Goal: Task Accomplishment & Management: Manage account settings

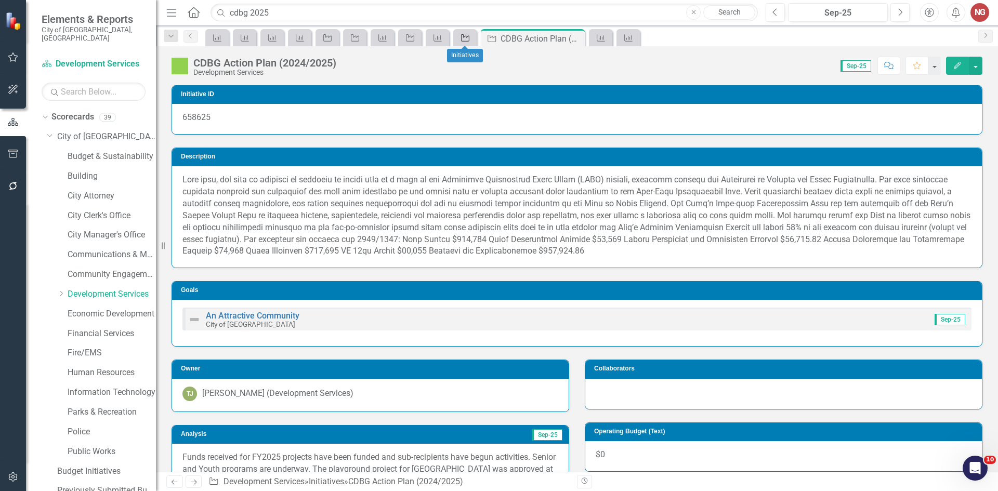
click at [465, 38] on icon "Initiative" at bounding box center [465, 38] width 10 height 8
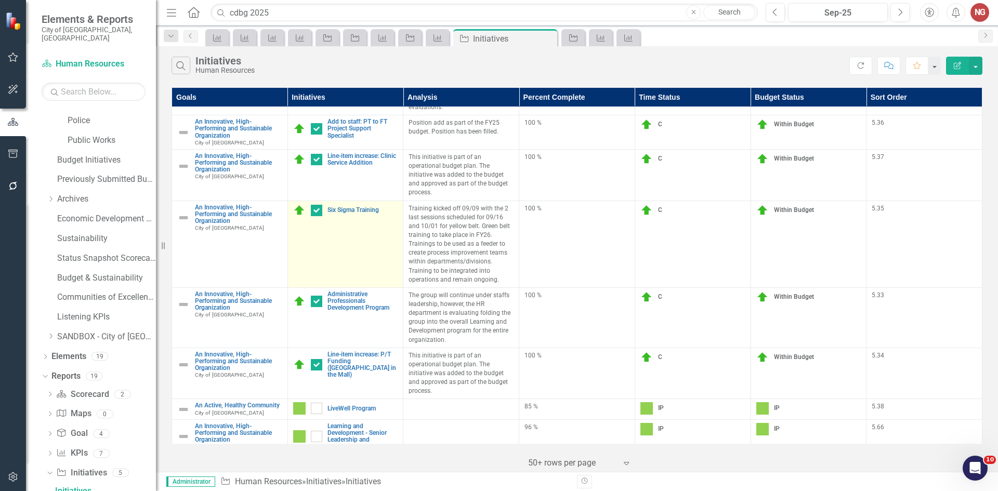
scroll to position [553, 0]
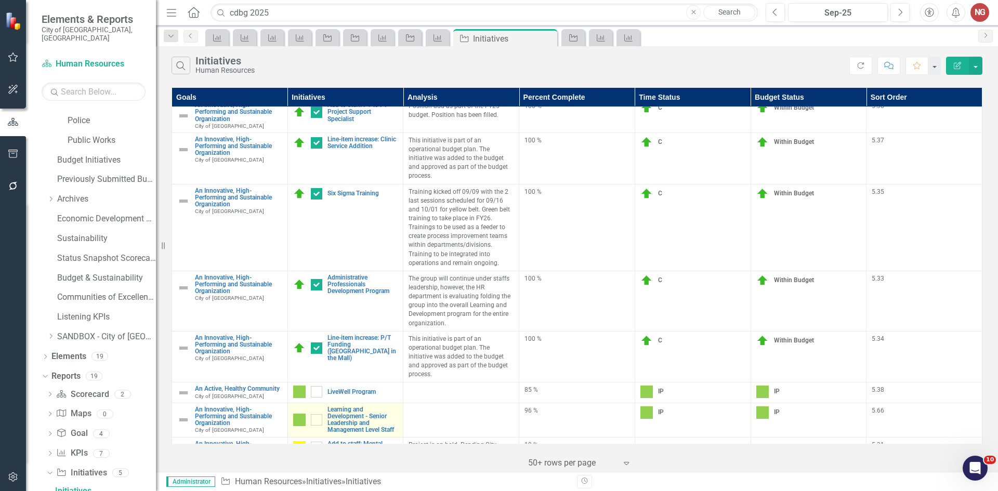
click at [0, 0] on link "Edit Edit Initiative" at bounding box center [0, 0] width 0 height 0
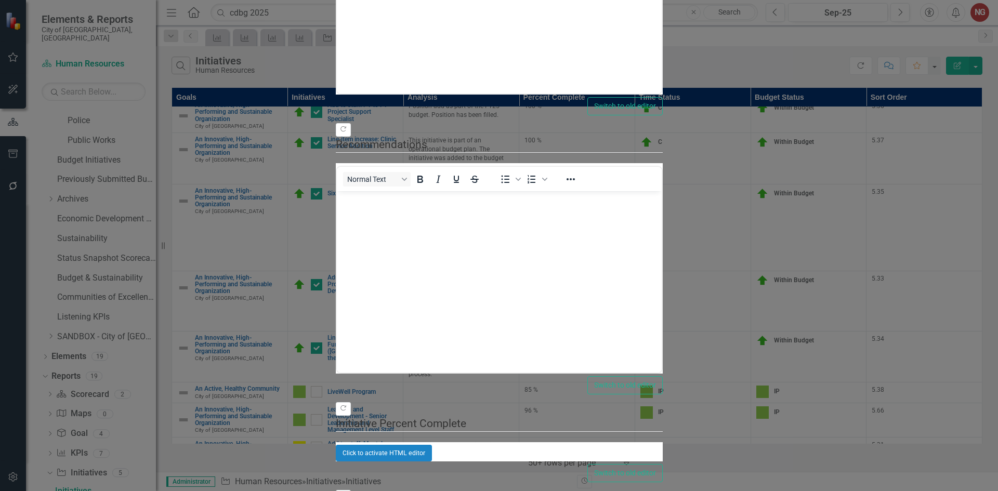
scroll to position [0, 0]
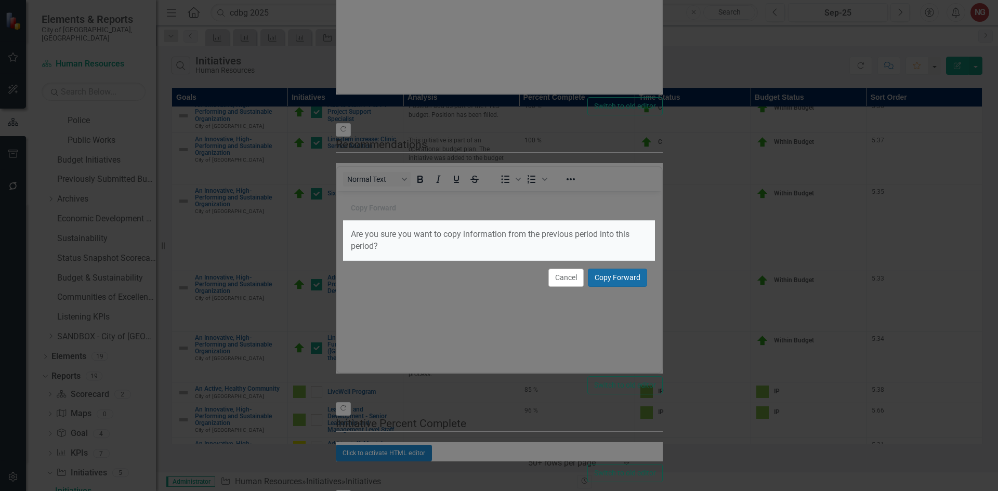
click at [644, 272] on button "Copy Forward" at bounding box center [617, 278] width 59 height 18
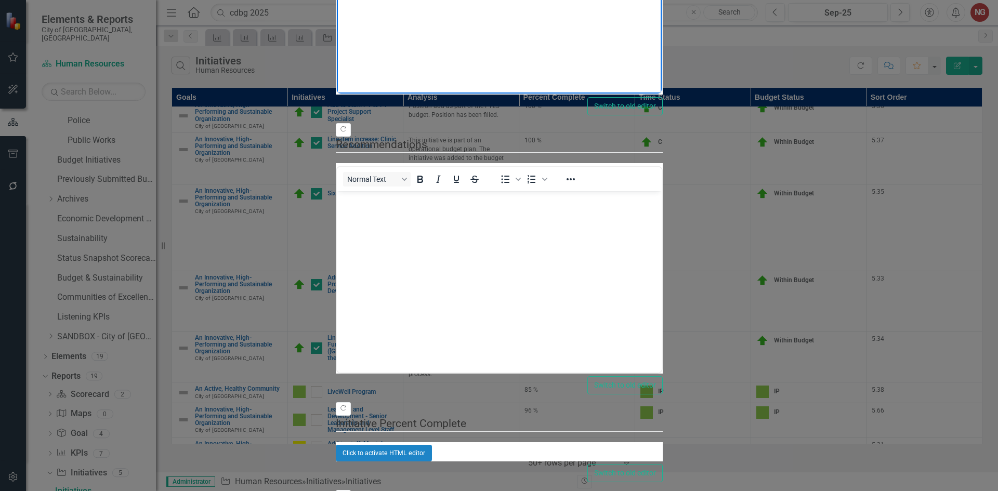
drag, startPoint x: 869, startPoint y: -67, endPoint x: 802, endPoint y: -62, distance: 66.7
drag, startPoint x: 954, startPoint y: 472, endPoint x: 642, endPoint y: 5, distance: 562.0
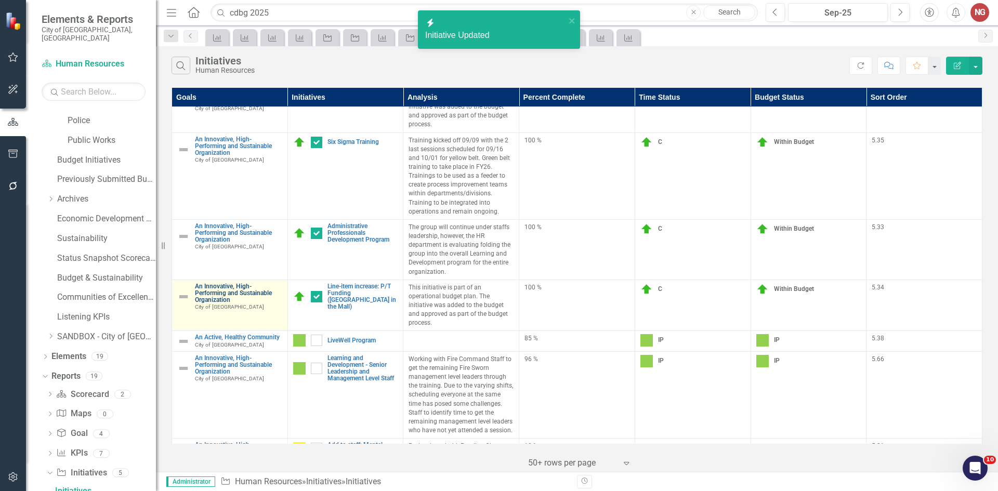
scroll to position [606, 0]
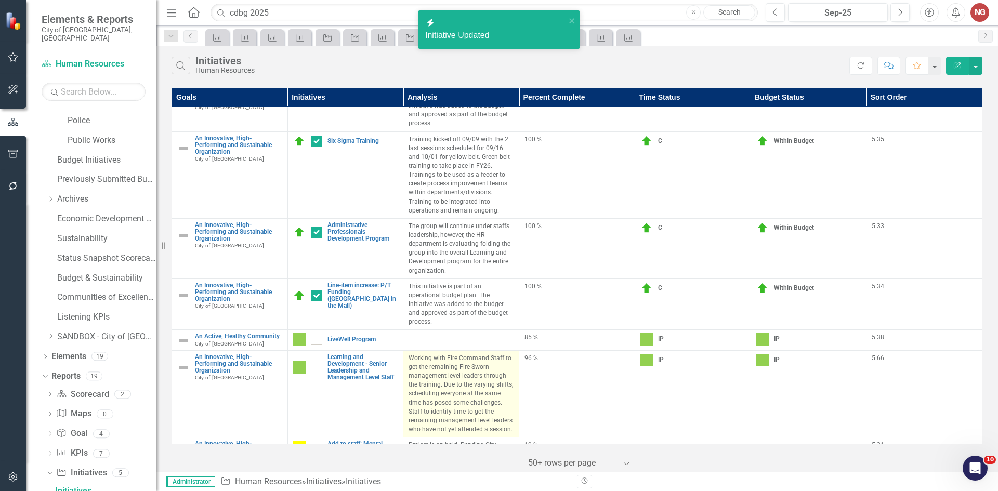
drag, startPoint x: 510, startPoint y: 414, endPoint x: 439, endPoint y: 348, distance: 97.1
click at [507, 441] on p "Project is on hold. Pending City Manager's approval." at bounding box center [460, 450] width 105 height 18
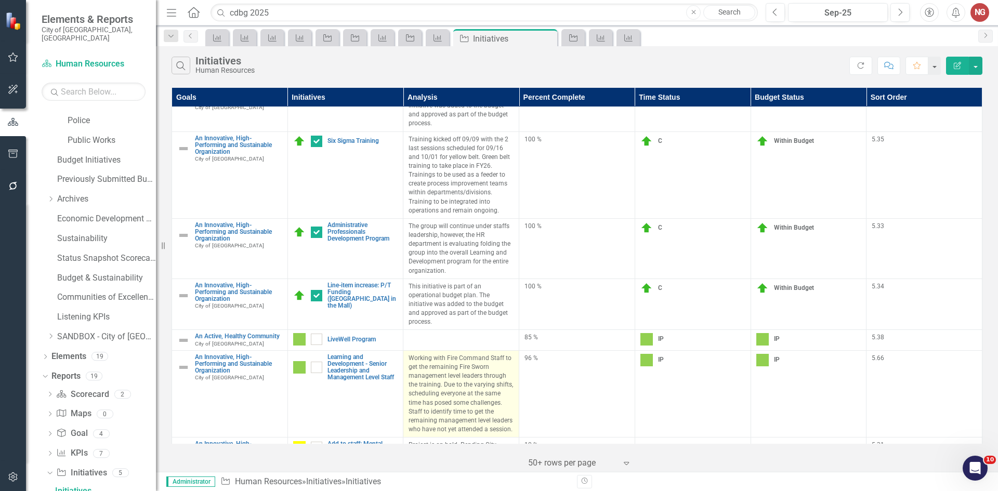
click at [438, 354] on p "Working with Fire Command Staff to get the remaining Fire Sworn management leve…" at bounding box center [460, 394] width 105 height 80
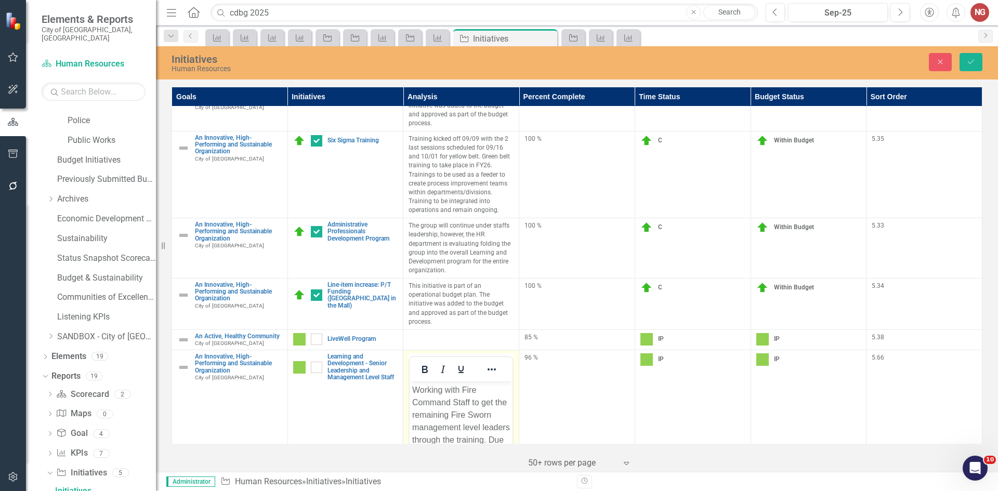
scroll to position [0, 0]
click at [427, 393] on p "Working with Fire Command Staff to get the remaining Fire Sworn management leve…" at bounding box center [461, 471] width 98 height 175
copy p "Working with Fire Command Staff to get the remaining Fire Sworn management leve…"
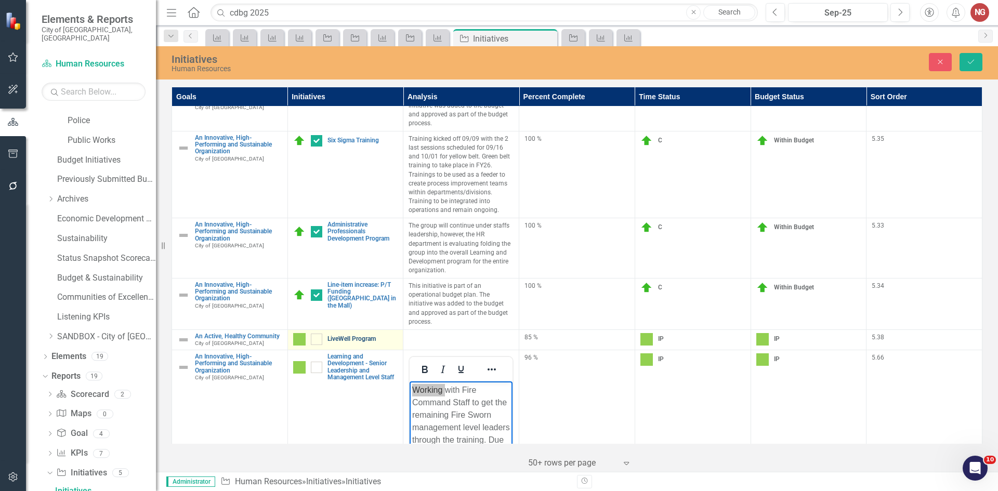
click at [340, 336] on link "LiveWell Program" at bounding box center [362, 339] width 71 height 7
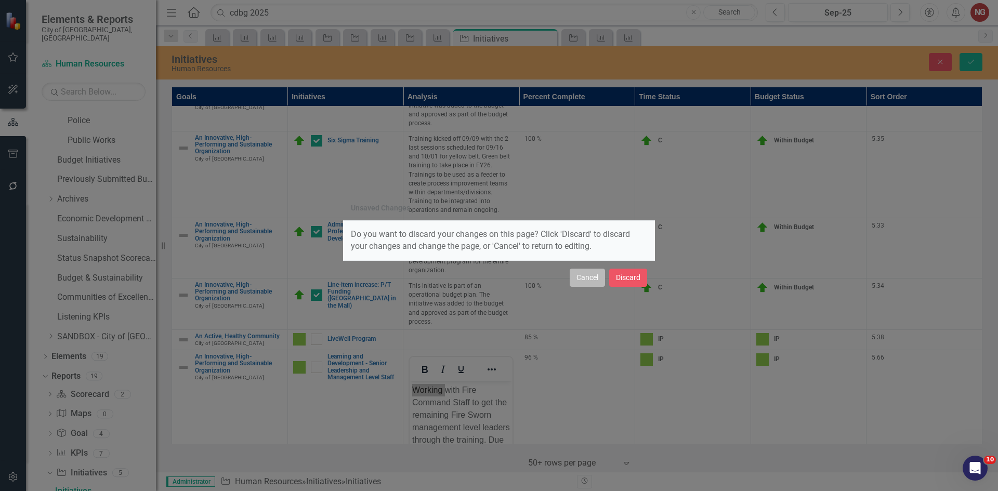
click at [586, 276] on button "Cancel" at bounding box center [587, 278] width 35 height 18
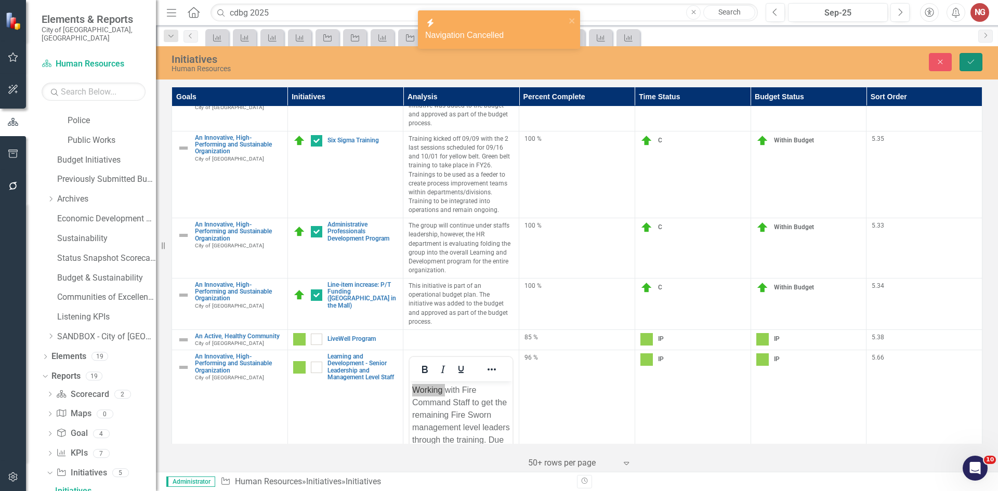
click at [968, 61] on icon "Save" at bounding box center [970, 61] width 9 height 7
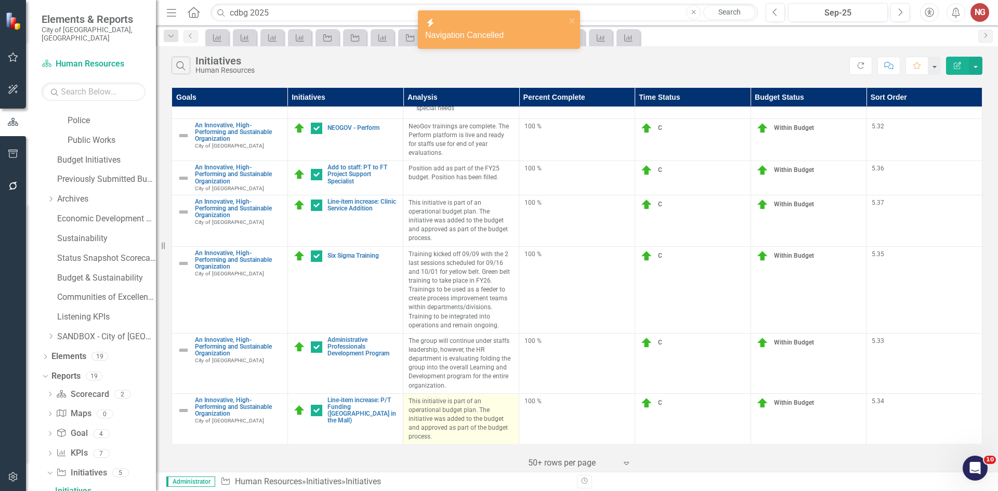
scroll to position [625, 0]
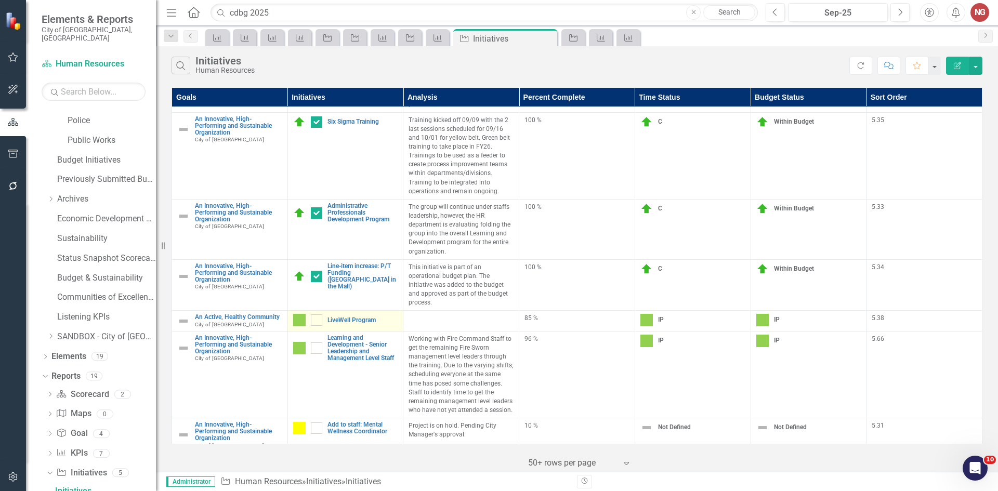
click at [0, 0] on link "Edit Edit Initiative" at bounding box center [0, 0] width 0 height 0
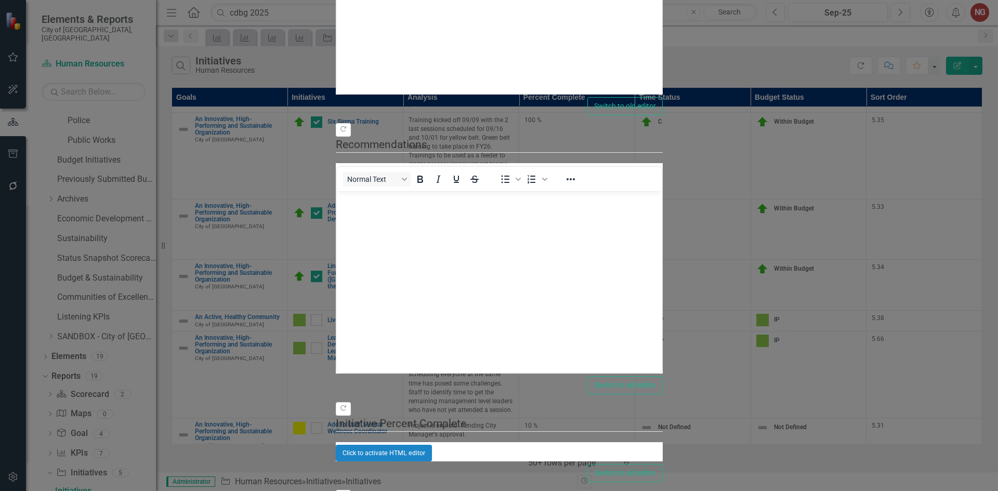
scroll to position [0, 0]
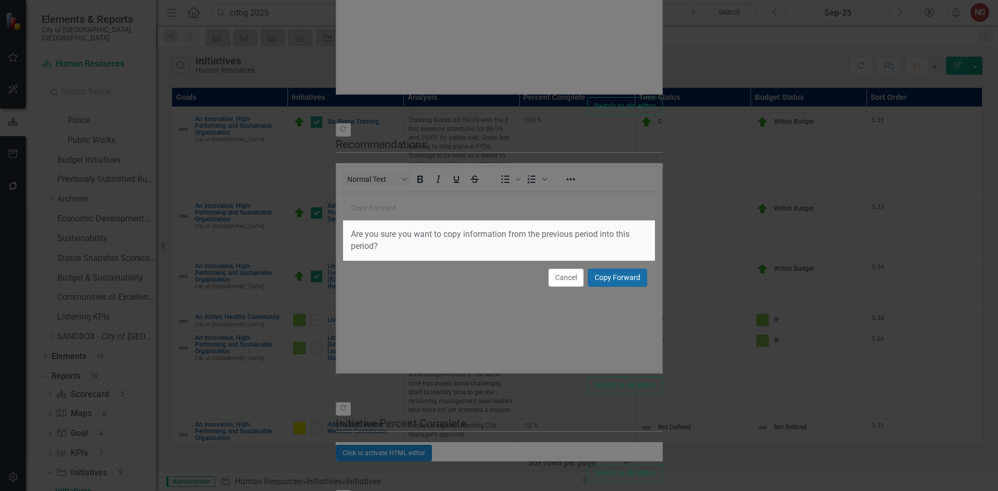
click at [634, 280] on button "Copy Forward" at bounding box center [617, 278] width 59 height 18
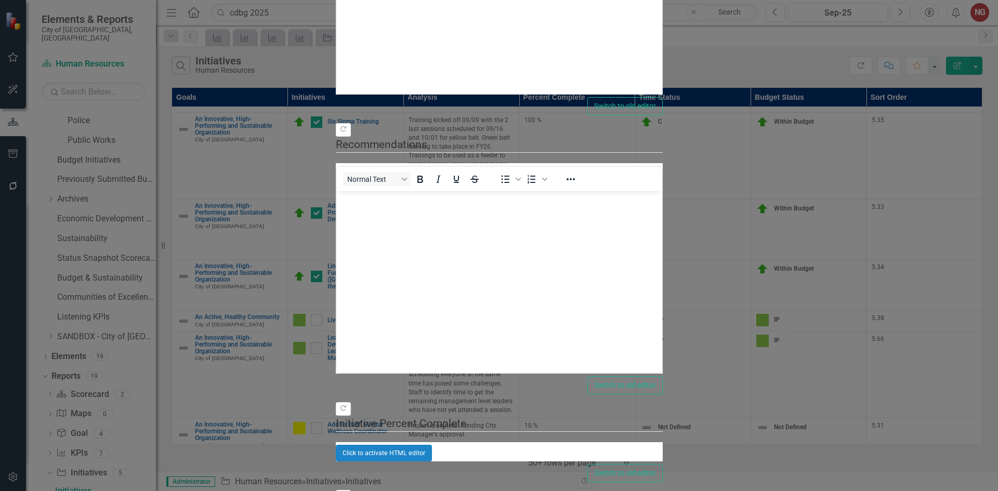
drag, startPoint x: 189, startPoint y: 410, endPoint x: 204, endPoint y: 401, distance: 17.7
drag, startPoint x: 326, startPoint y: 103, endPoint x: 126, endPoint y: 50, distance: 207.1
click at [336, 56] on div "Update Fields Edit Fields Milestones Update Data Series Charts Links Link Map N…" at bounding box center [499, 256] width 327 height 1068
type input "90"
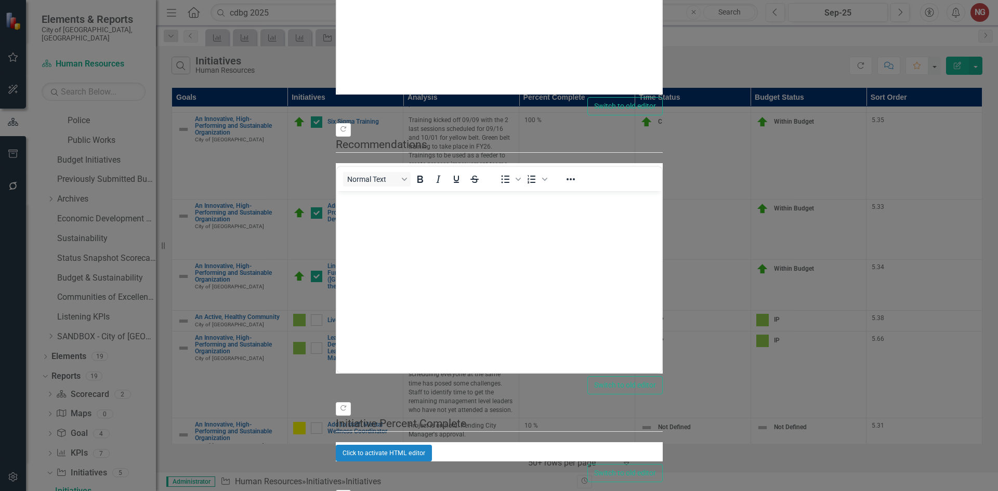
drag, startPoint x: 400, startPoint y: -60, endPoint x: 403, endPoint y: -56, distance: 5.6
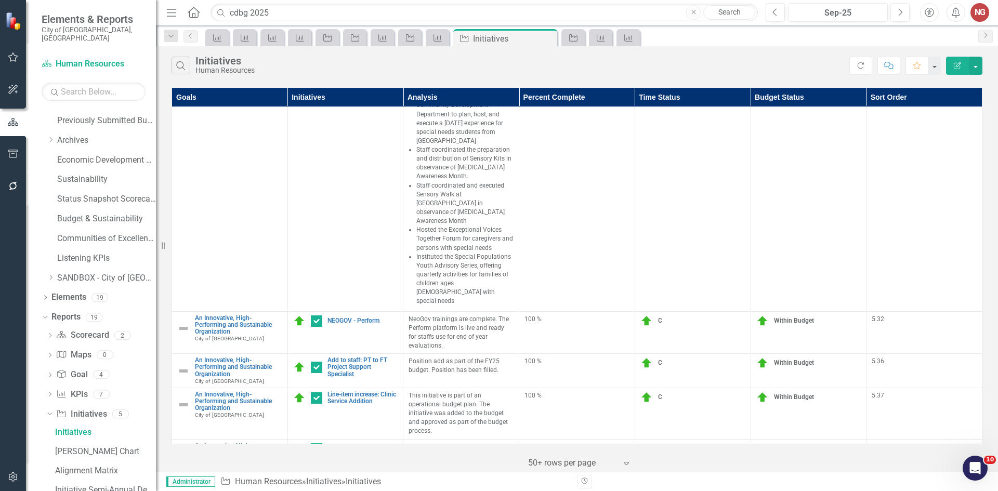
scroll to position [430, 0]
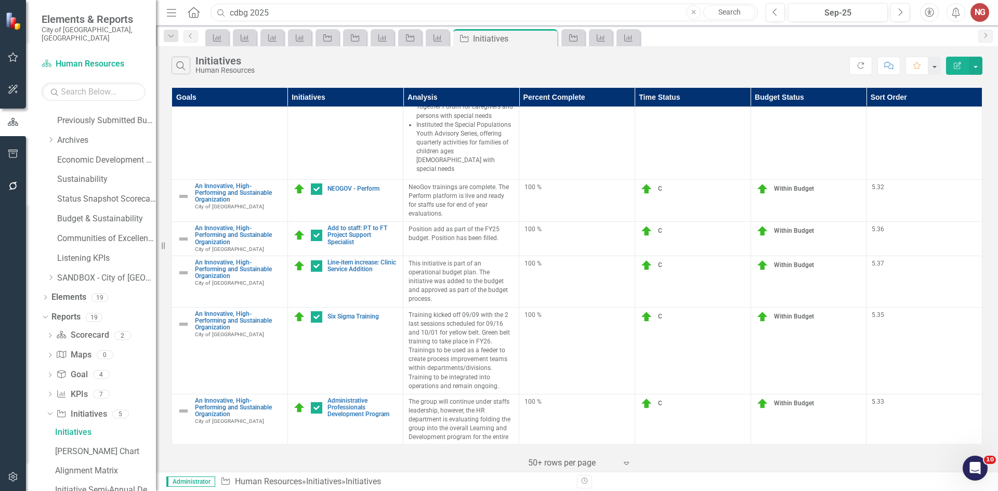
drag, startPoint x: 284, startPoint y: 16, endPoint x: -27, endPoint y: -34, distance: 314.7
click at [0, 0] on html "Accessibility Screen-Reader Guide, Feedback, and Issue Reporting | New window E…" at bounding box center [499, 245] width 998 height 491
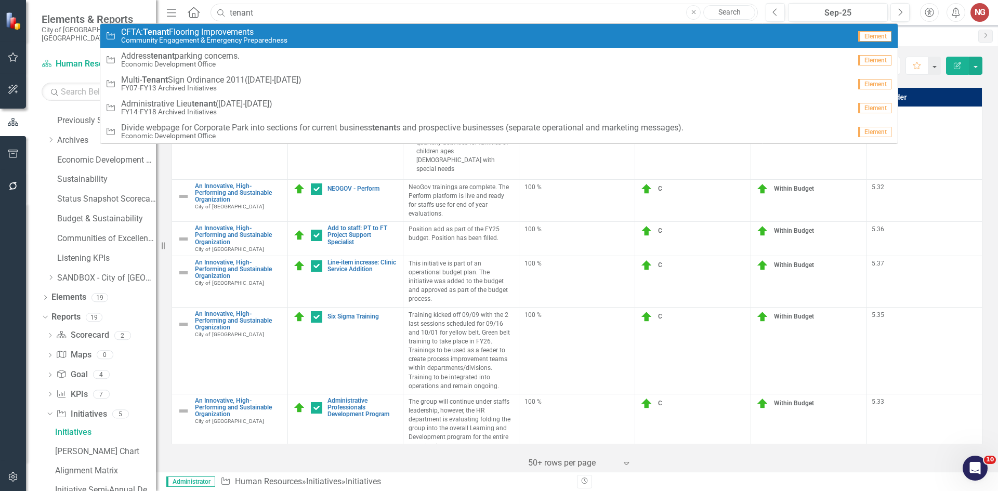
type input "tenant"
click at [210, 44] on small "Community Engagement & Emergency Preparedness" at bounding box center [204, 40] width 166 height 8
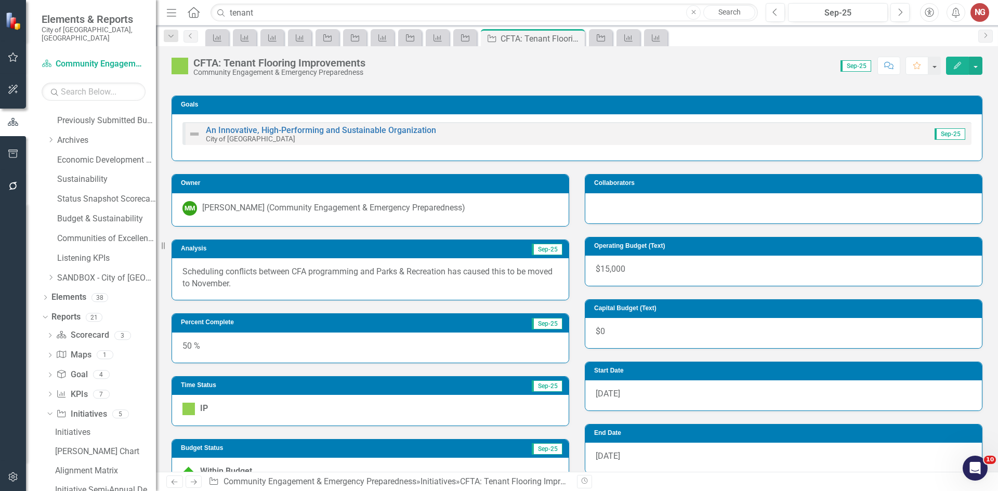
scroll to position [156, 0]
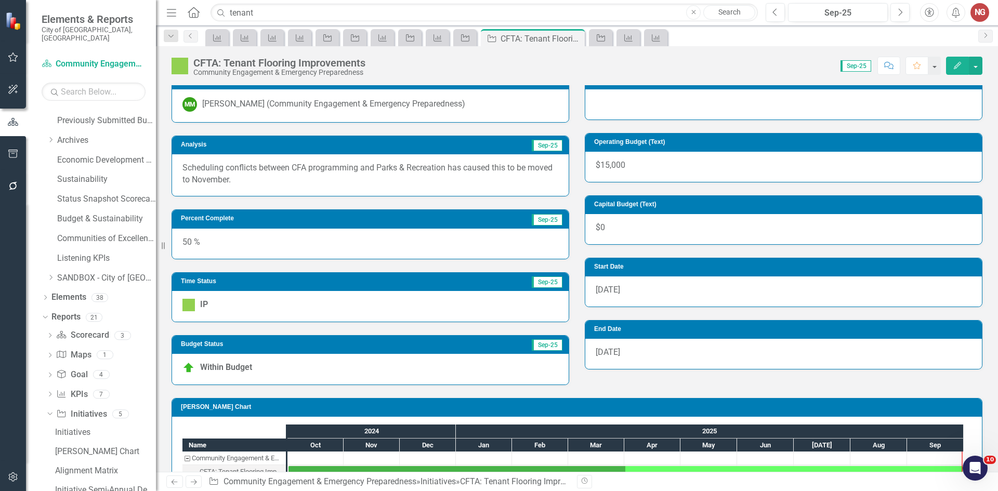
click at [208, 165] on p "Scheduling conflicts between CFA programming and Parks & Recreation has caused …" at bounding box center [370, 174] width 376 height 24
click at [208, 165] on div "Scheduling conflicts between CFA programming and Parks & Recreation has caused …" at bounding box center [370, 175] width 397 height 42
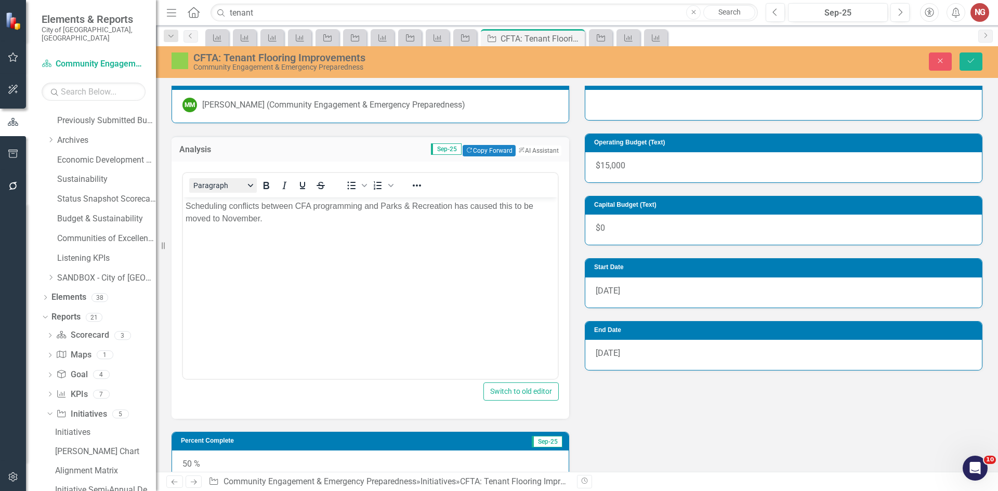
scroll to position [0, 0]
click at [205, 207] on p "Scheduling conflicts between CFA programming and Parks & Recreation has caused …" at bounding box center [371, 212] width 370 height 25
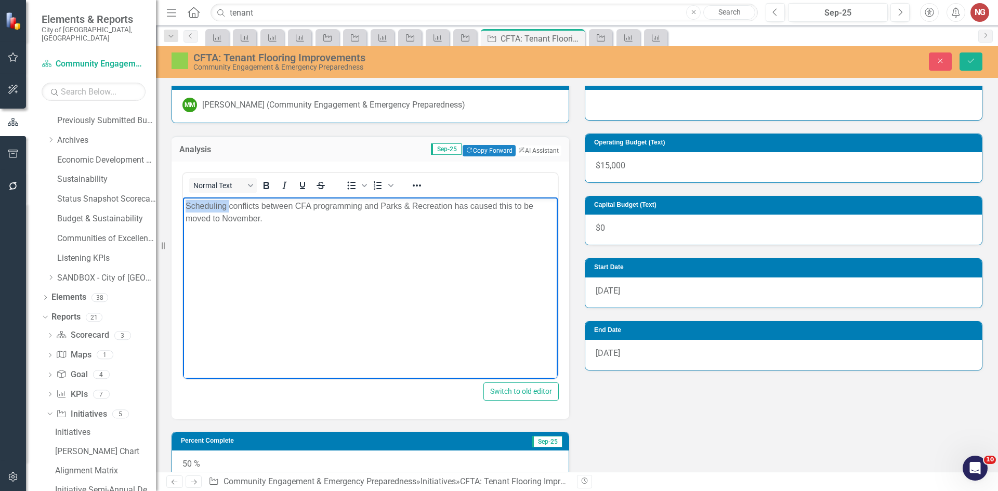
click at [205, 207] on p "Scheduling conflicts between CFA programming and Parks & Recreation has caused …" at bounding box center [371, 212] width 370 height 25
copy p "Scheduling conflicts between CFA programming and Parks & Recreation has caused …"
click at [981, 55] on button "Save" at bounding box center [970, 61] width 23 height 18
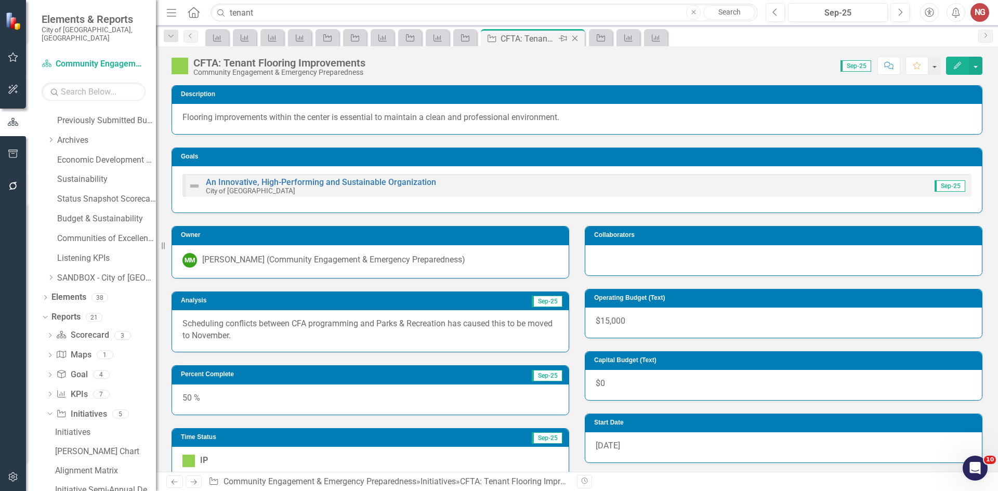
click at [574, 39] on icon at bounding box center [575, 39] width 6 height 6
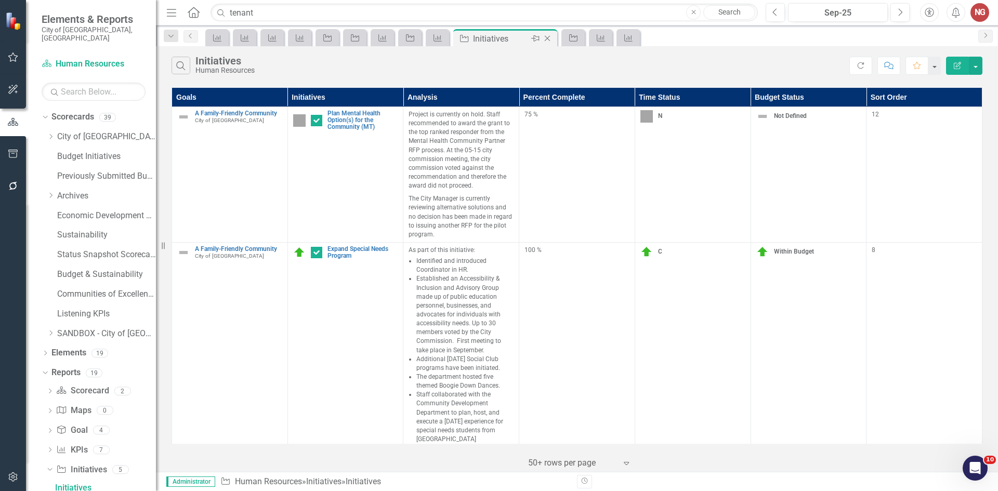
click at [546, 36] on icon "Close" at bounding box center [547, 38] width 10 height 8
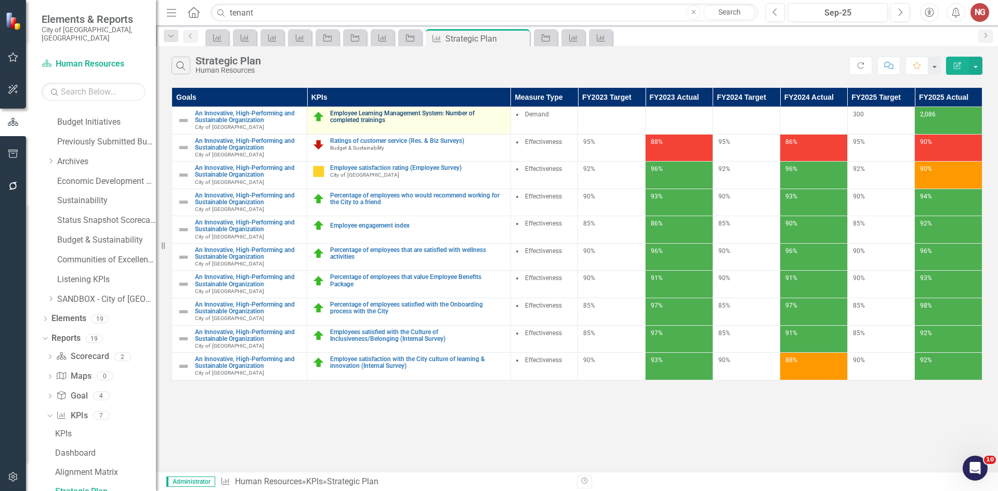
click at [373, 117] on link "Employee Learning Management System: Number of completed trainings" at bounding box center [417, 117] width 175 height 14
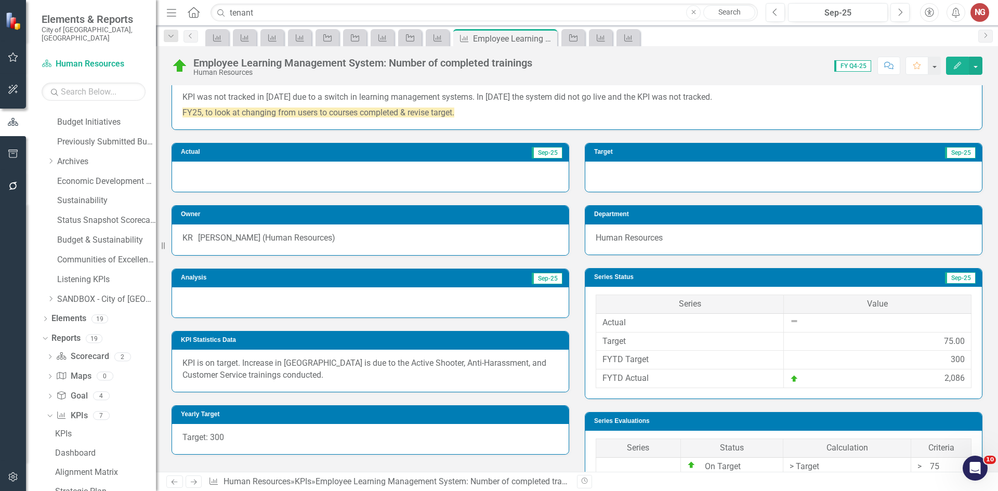
scroll to position [63, 0]
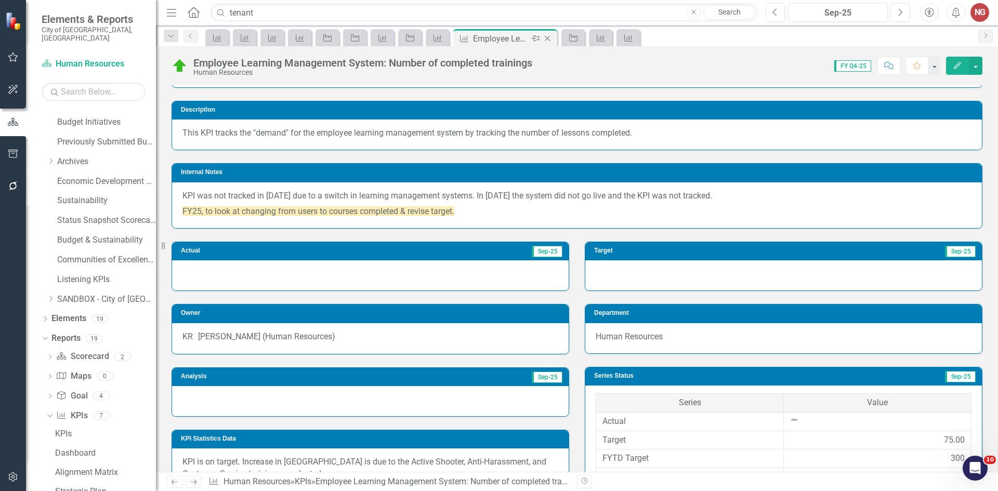
click at [549, 39] on icon "Close" at bounding box center [547, 38] width 10 height 8
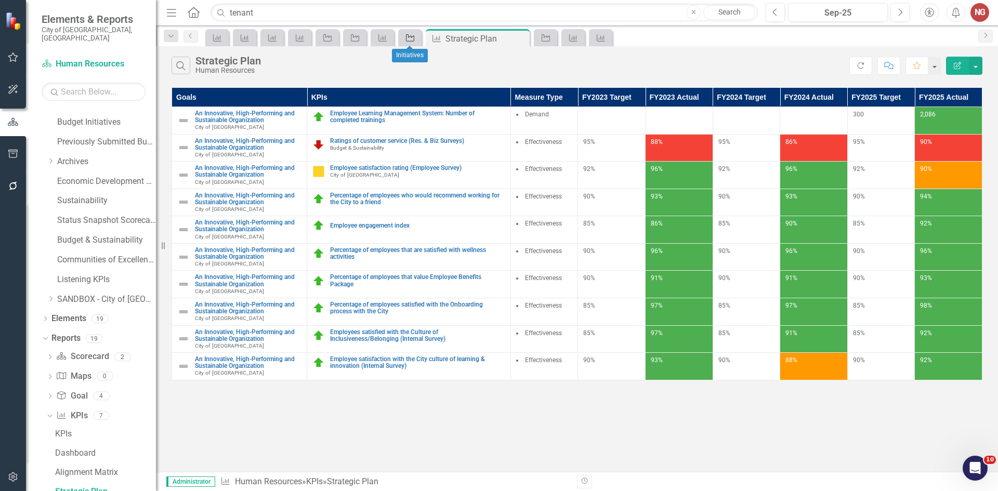
click at [412, 35] on icon "Initiative" at bounding box center [410, 38] width 10 height 8
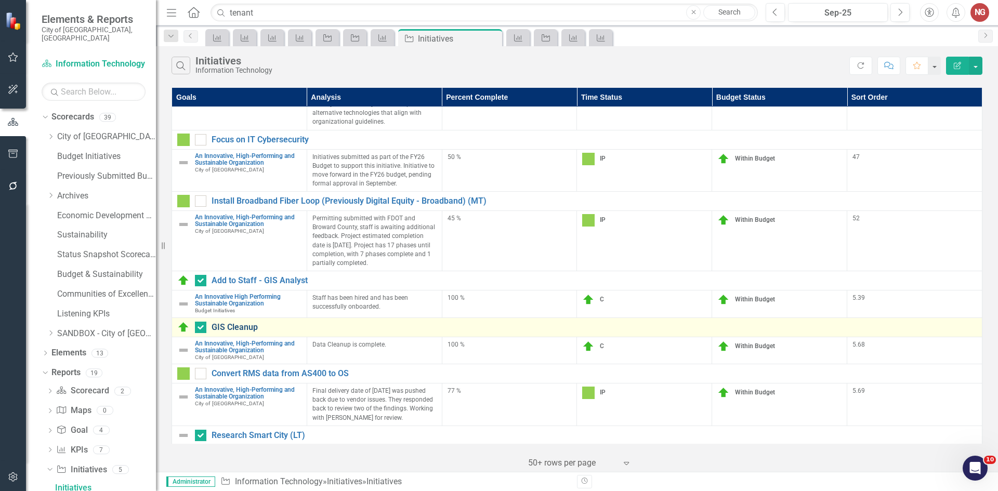
scroll to position [205, 0]
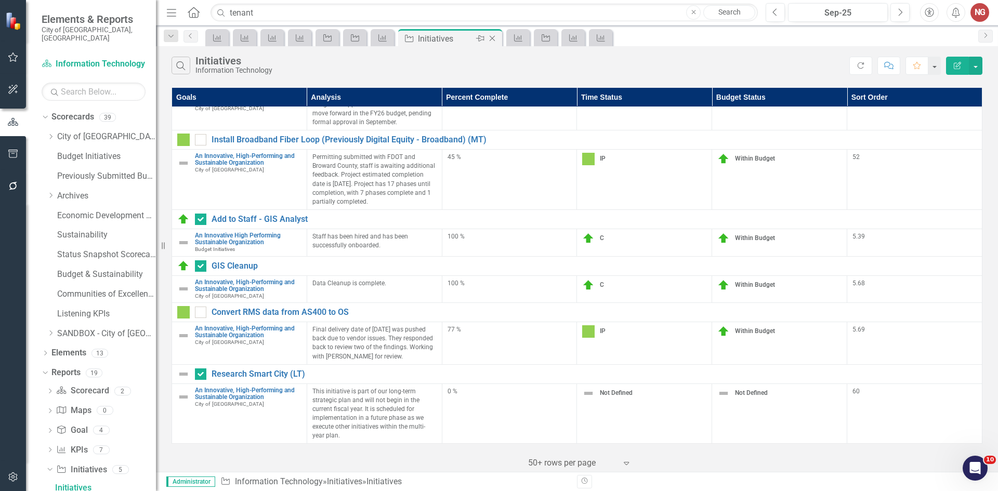
click at [492, 43] on div "Close" at bounding box center [492, 38] width 13 height 13
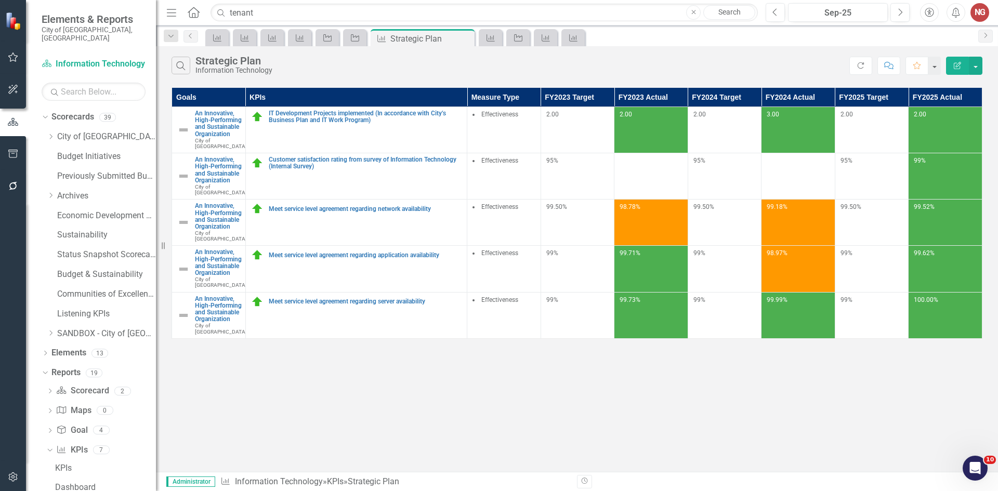
scroll to position [34, 0]
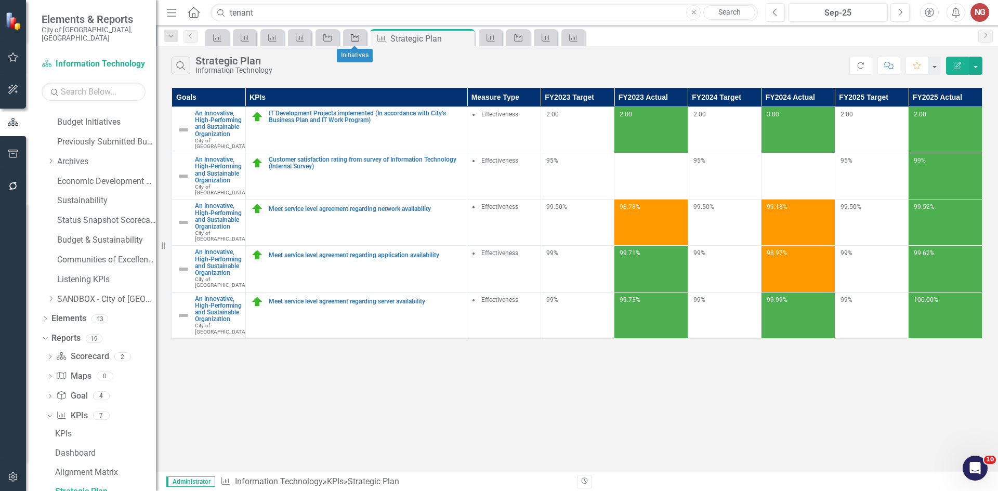
click at [358, 36] on icon "Initiative" at bounding box center [355, 38] width 10 height 8
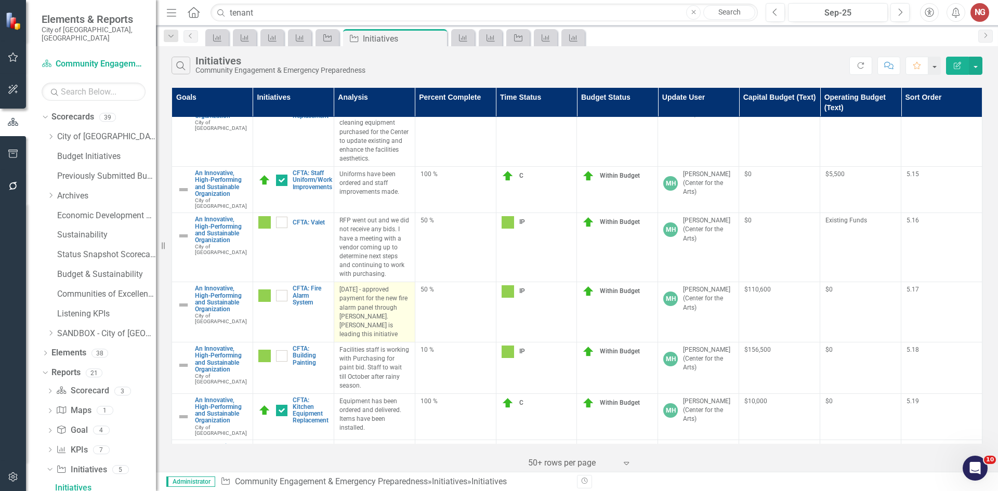
scroll to position [1351, 0]
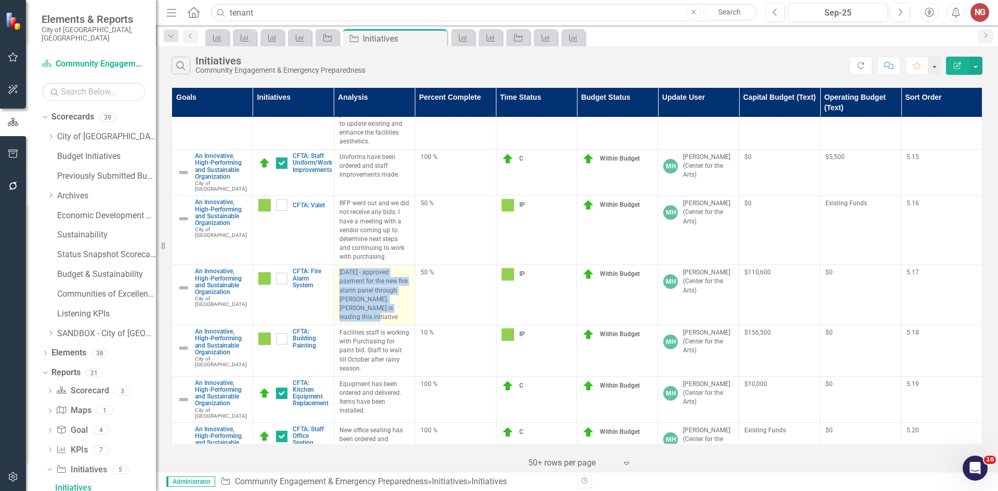
drag, startPoint x: 339, startPoint y: 226, endPoint x: 400, endPoint y: 258, distance: 69.1
click at [400, 268] on p "[DATE] - approved payment for the new fire alarm panel through [PERSON_NAME]. […" at bounding box center [374, 295] width 70 height 54
copy p "[DATE] - approved payment for the new fire alarm panel through [PERSON_NAME]. […"
click at [355, 268] on p "[DATE] - approved payment for the new fire alarm panel through [PERSON_NAME]. […" at bounding box center [374, 295] width 70 height 54
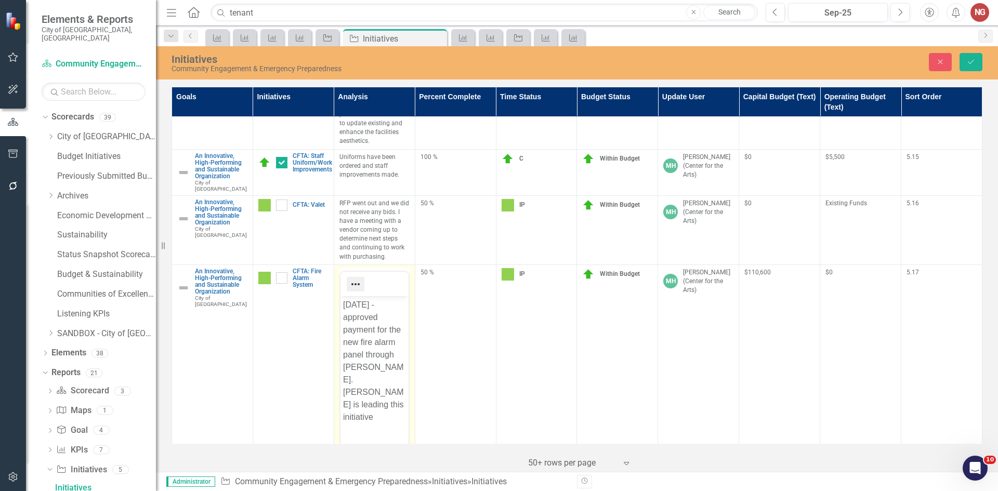
scroll to position [0, 0]
click at [342, 333] on p "[DATE] - approved payment for the new fire alarm panel through [PERSON_NAME]. […" at bounding box center [373, 360] width 63 height 125
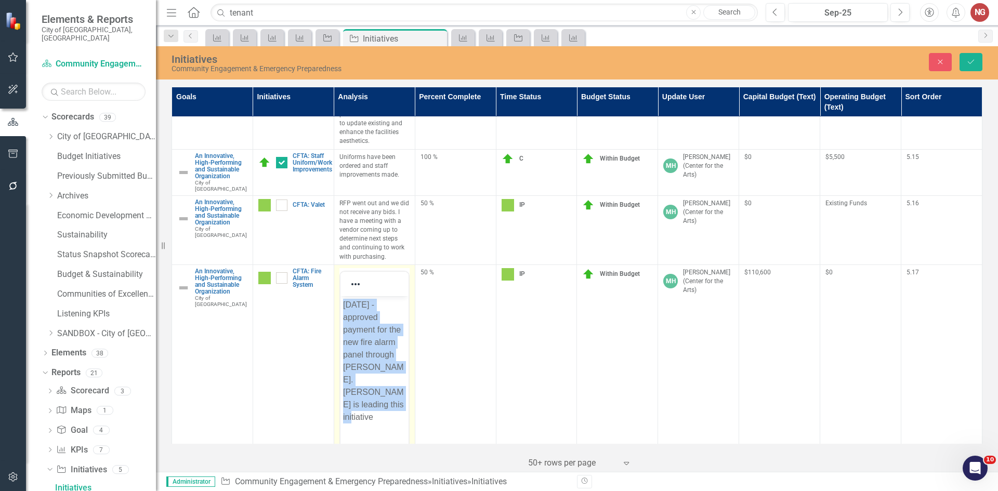
click at [342, 333] on p "[DATE] - approved payment for the new fire alarm panel through [PERSON_NAME]. […" at bounding box center [373, 360] width 63 height 125
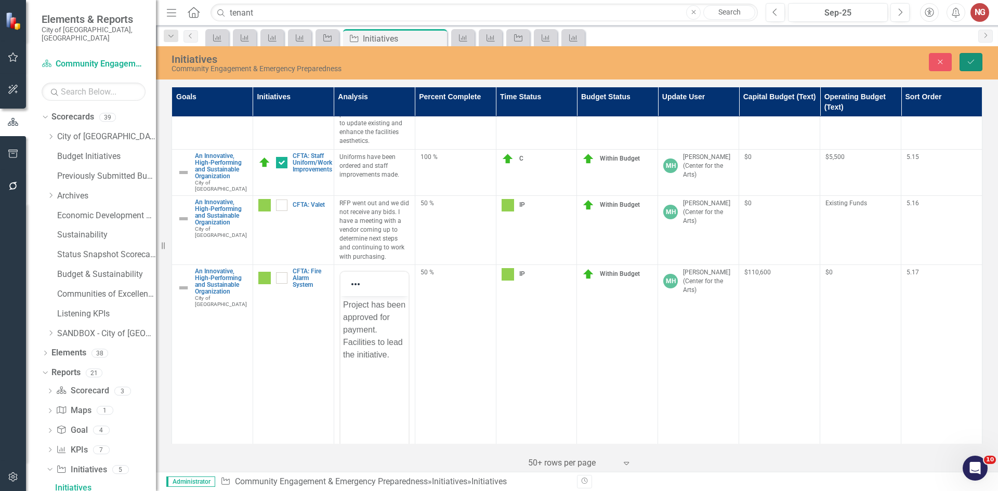
click at [973, 66] on button "Save" at bounding box center [970, 62] width 23 height 18
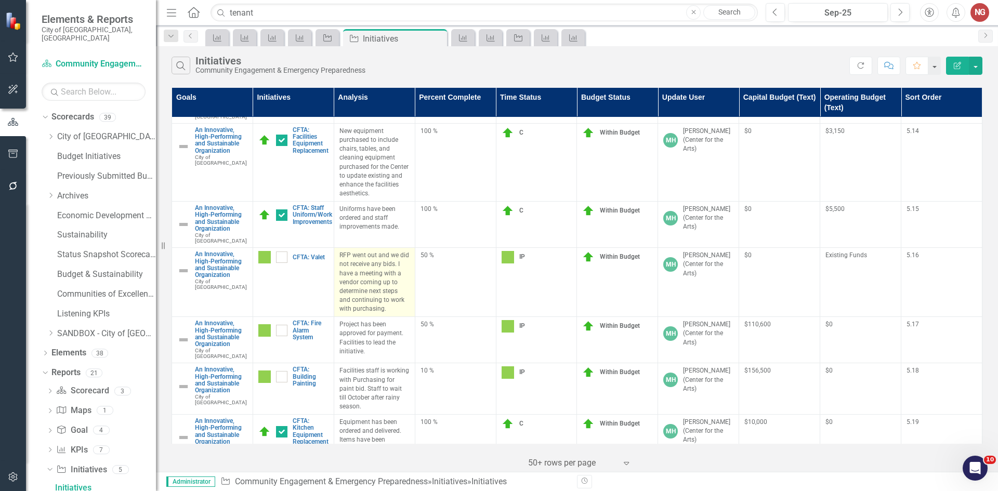
scroll to position [1247, 0]
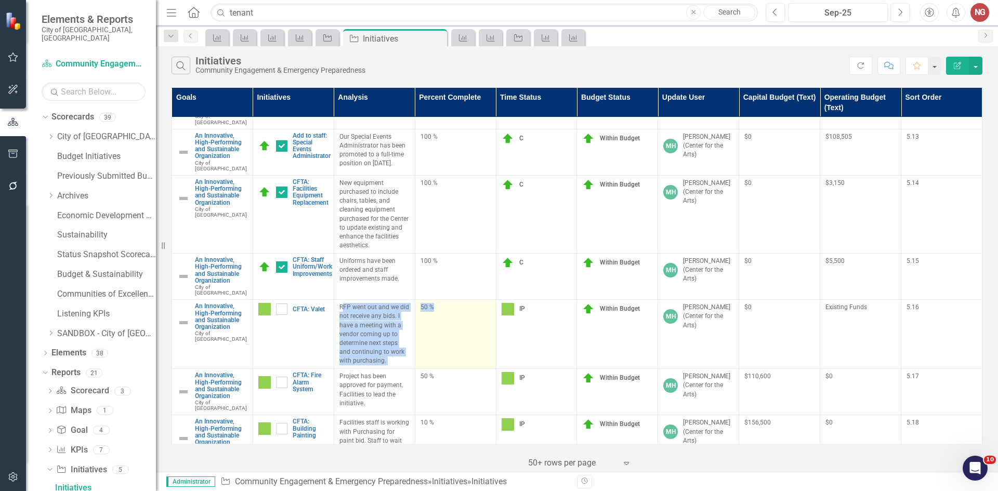
drag, startPoint x: 340, startPoint y: 257, endPoint x: 431, endPoint y: 314, distance: 107.6
click at [431, 314] on tr "An Innovative, High-Performing and Sustainable Organization City of [GEOGRAPHIC…" at bounding box center [577, 334] width 810 height 69
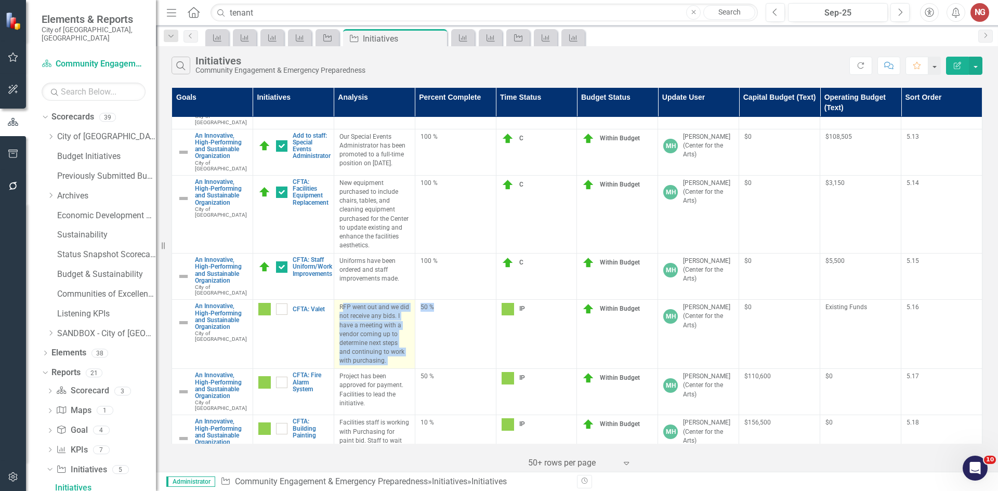
click at [390, 308] on p "RFP went out and we did not receive any bids. I have a meeting with a vendor co…" at bounding box center [374, 334] width 70 height 62
drag, startPoint x: 399, startPoint y: 314, endPoint x: 335, endPoint y: 264, distance: 80.7
click at [335, 300] on td "RFP went out and we did not receive any bids. I have a meeting with a vendor co…" at bounding box center [374, 334] width 81 height 69
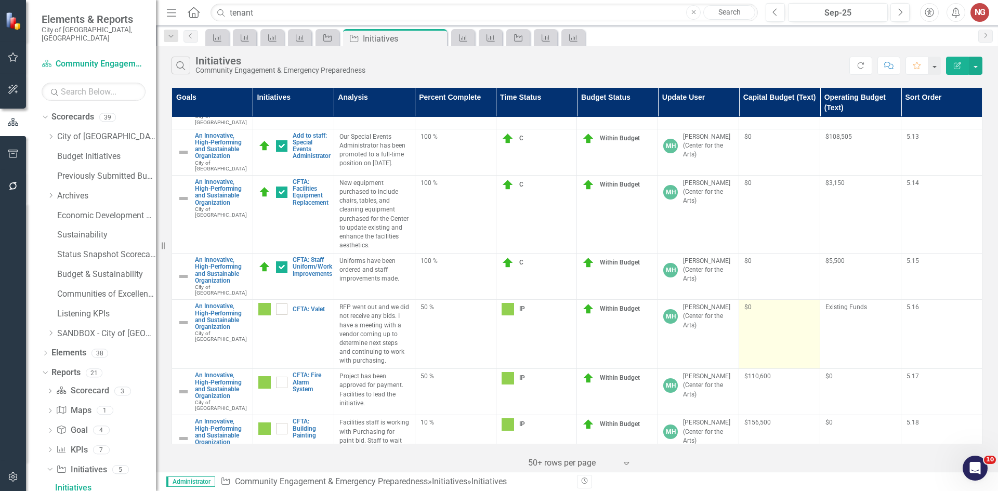
copy p "RFP went out and we did not receive any bids. I have a meeting with a vendor co…"
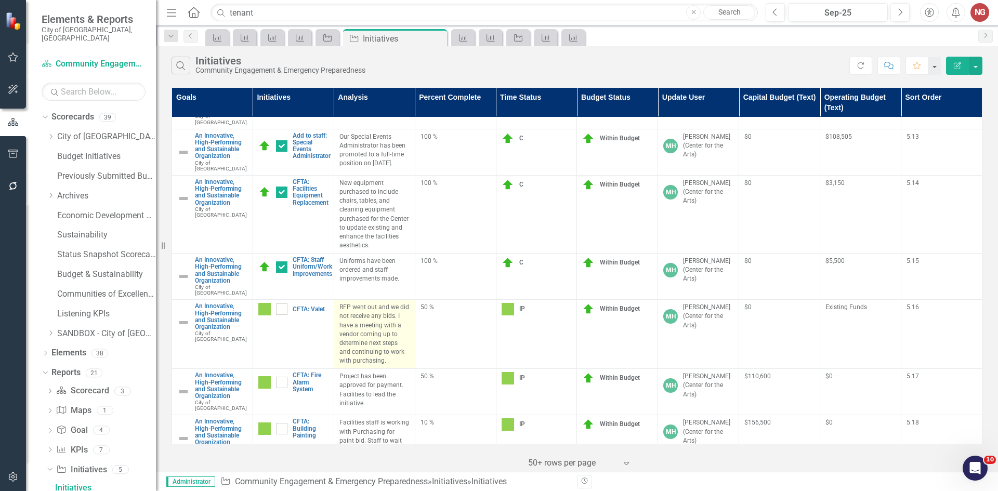
click at [351, 303] on p "RFP went out and we did not receive any bids. I have a meeting with a vendor co…" at bounding box center [374, 334] width 70 height 62
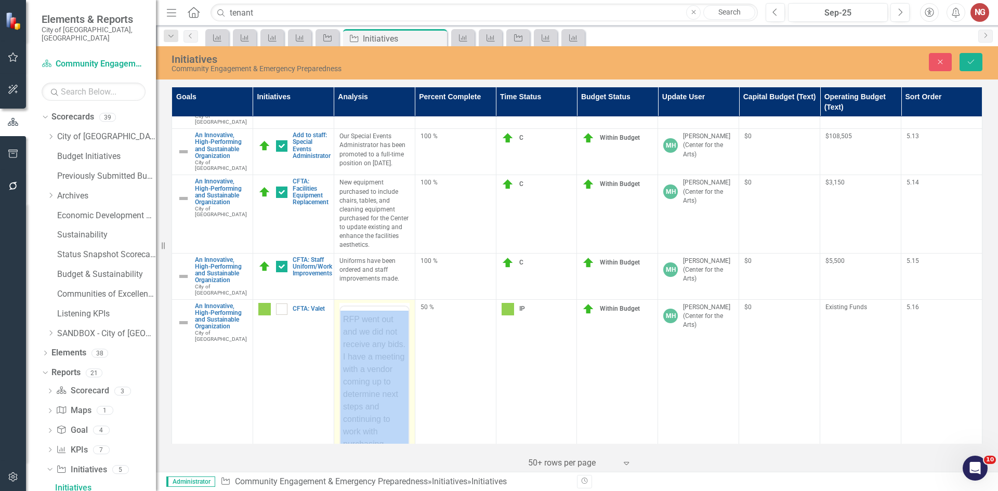
scroll to position [0, 0]
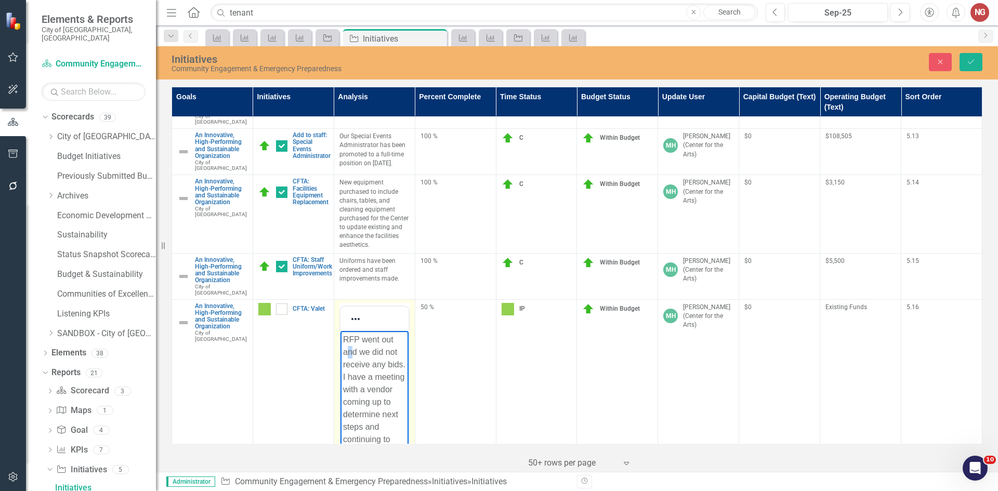
click at [349, 352] on p "RFP went out and we did not receive any bids. I have a meeting with a vendor co…" at bounding box center [373, 401] width 63 height 137
click at [348, 352] on p "RFP went out and we did not receive any bids. I have a meeting with a vendor co…" at bounding box center [373, 401] width 63 height 137
paste body "Rich Text Area. Press ALT-0 for help."
click at [966, 59] on button "Save" at bounding box center [970, 62] width 23 height 18
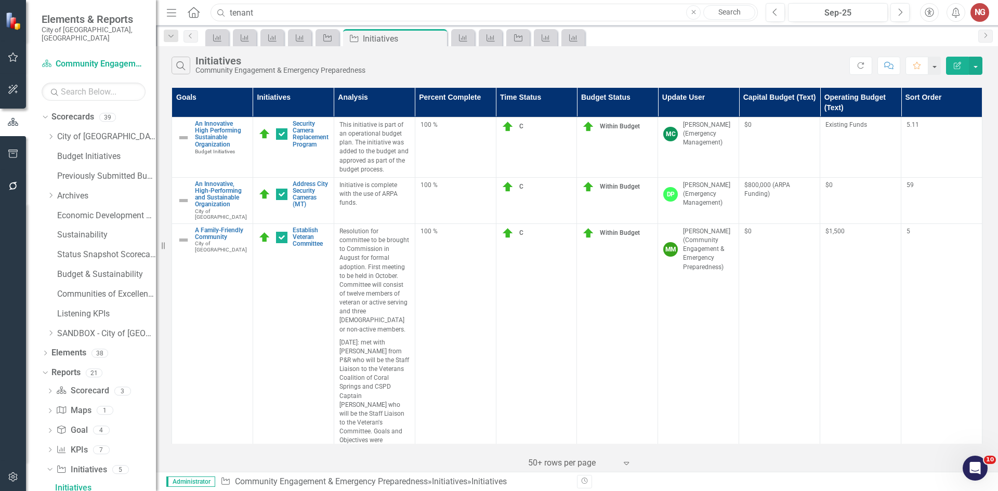
drag, startPoint x: 274, startPoint y: 9, endPoint x: 0, endPoint y: -7, distance: 274.9
click at [0, 0] on html "Accessibility Screen-Reader Guide, Feedback, and Issue Reporting | New window E…" at bounding box center [499, 245] width 998 height 491
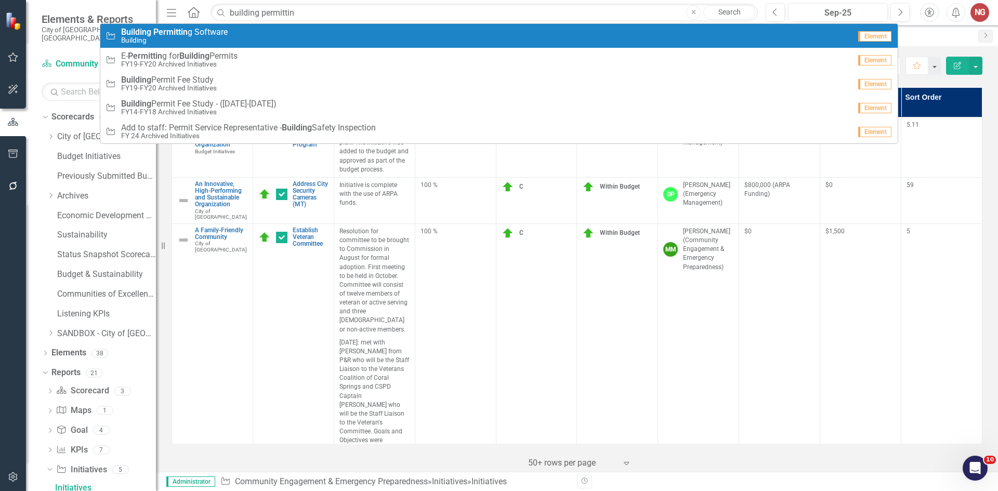
click at [137, 41] on small "Building" at bounding box center [174, 40] width 107 height 8
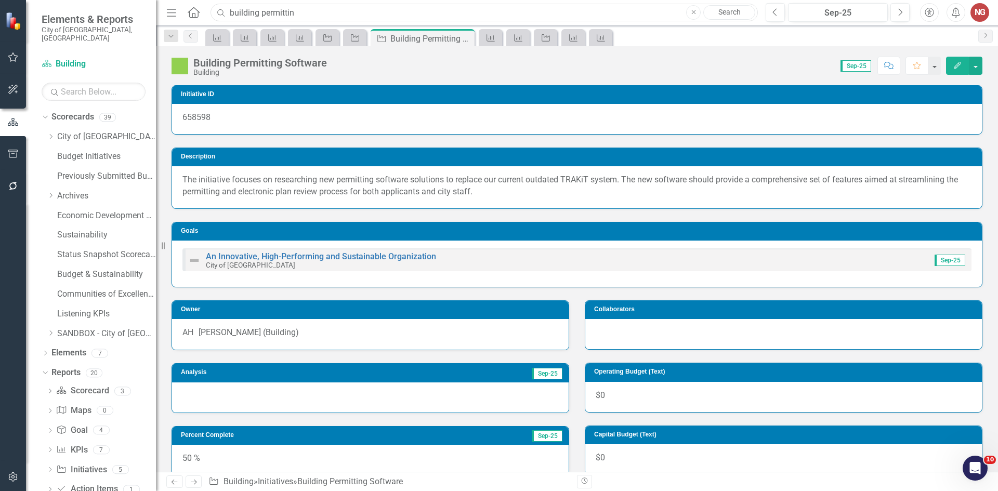
click at [401, 9] on input "building permittin" at bounding box center [483, 13] width 547 height 18
click at [399, 10] on input "building permittin" at bounding box center [483, 13] width 547 height 18
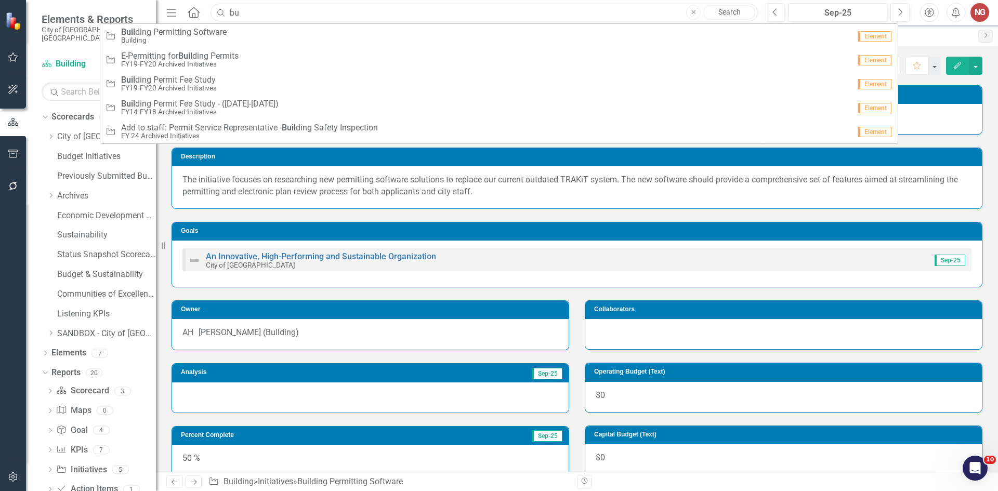
type input "b"
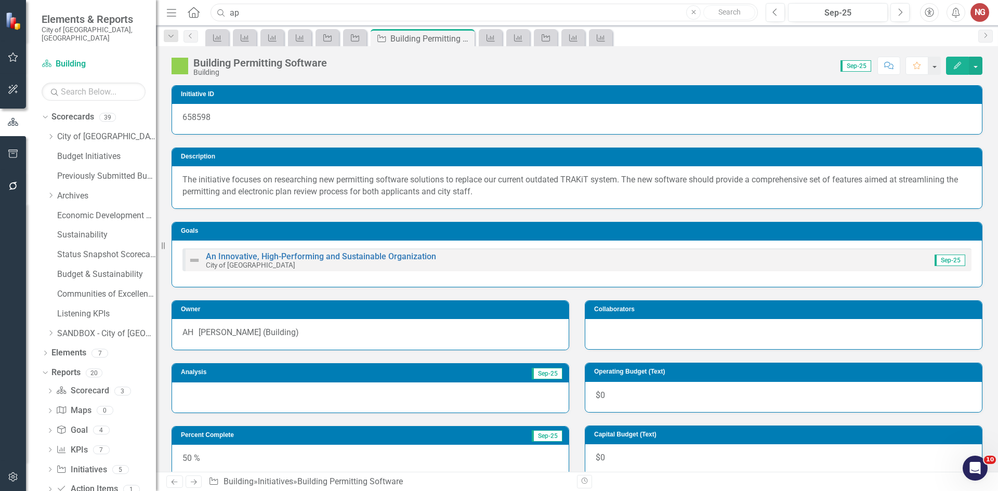
type input "a"
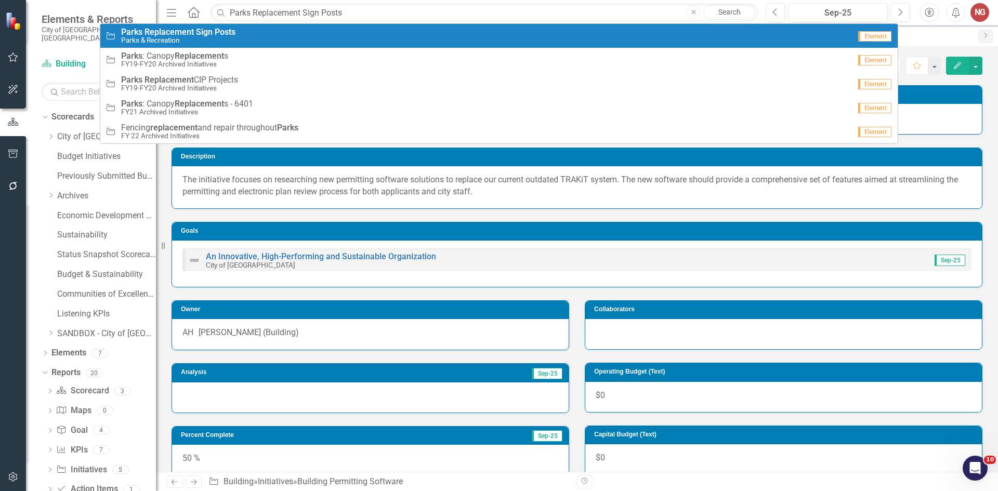
click at [208, 30] on strong "Sign" at bounding box center [204, 32] width 17 height 10
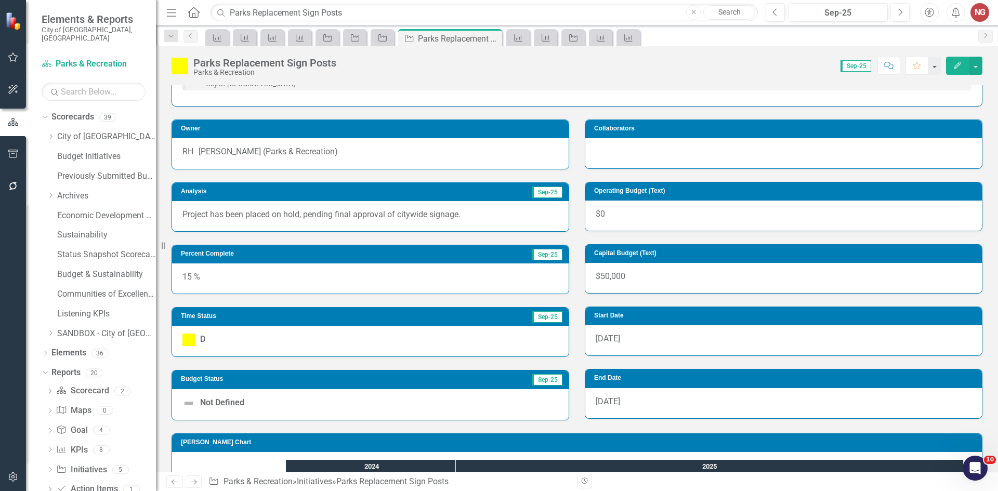
scroll to position [27, 0]
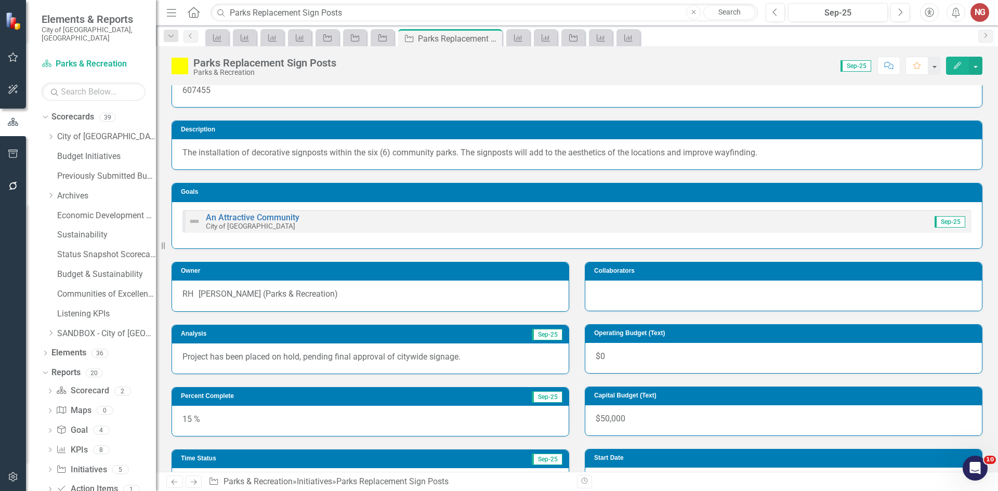
click at [354, 359] on p "Project has been placed on hold, pending final approval of citywide signage." at bounding box center [370, 357] width 376 height 12
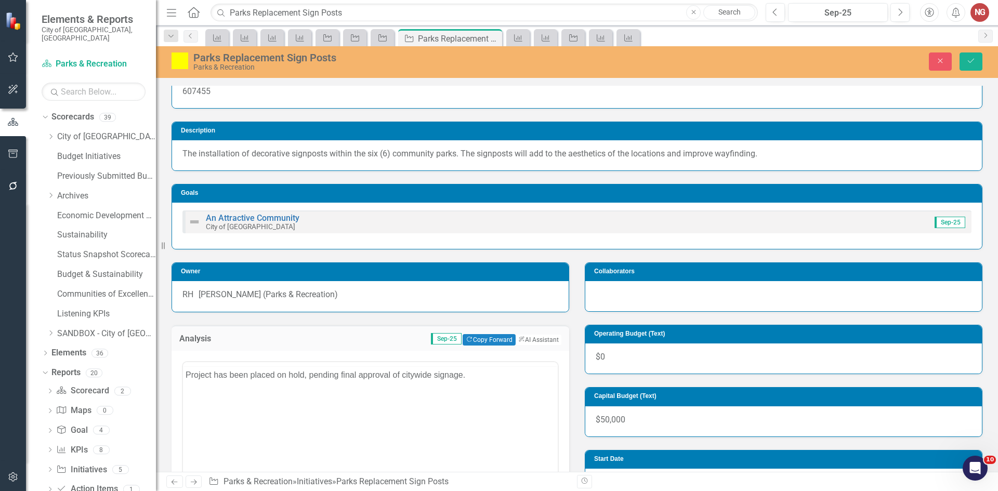
scroll to position [0, 0]
click at [365, 392] on p "Project has been placed on hold, pending final approval of citywide signage." at bounding box center [371, 395] width 370 height 12
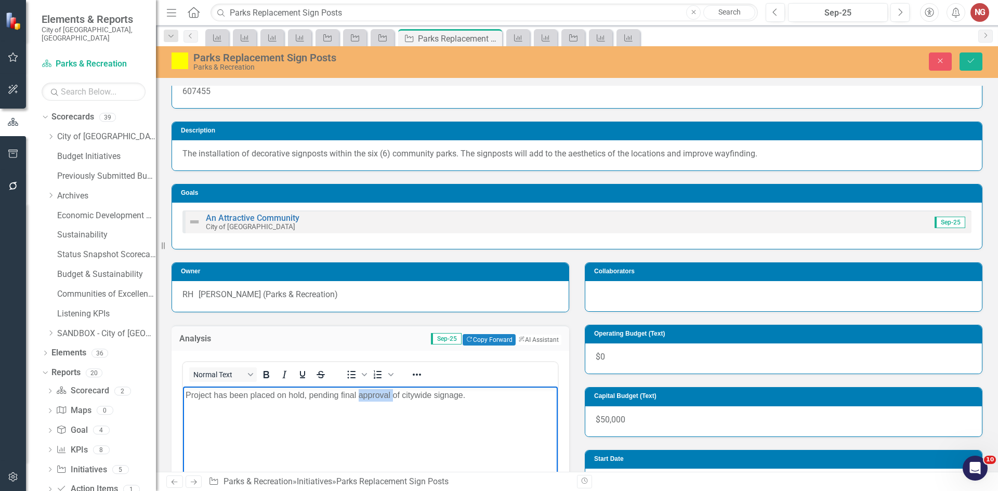
click at [365, 392] on p "Project has been placed on hold, pending final approval of citywide signage." at bounding box center [371, 395] width 370 height 12
copy p "Project has been placed on hold, pending final approval of citywide signage."
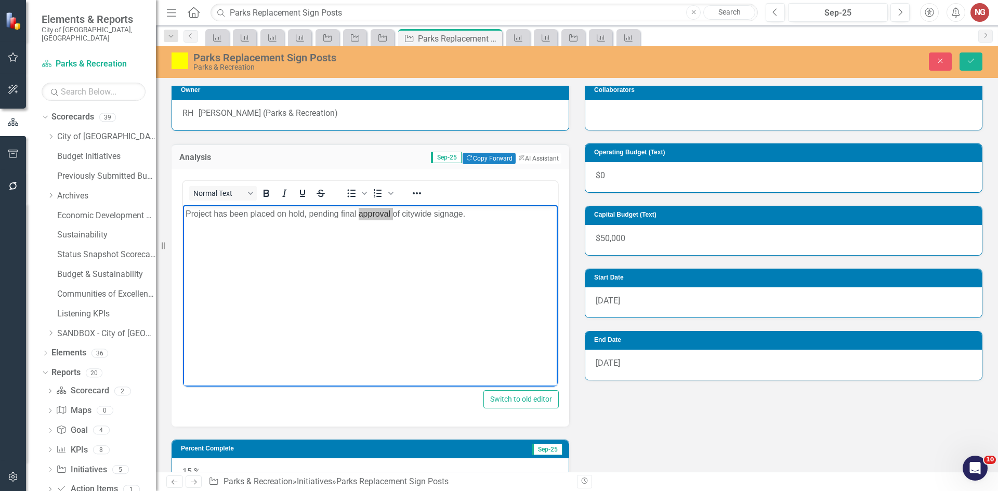
scroll to position [339, 0]
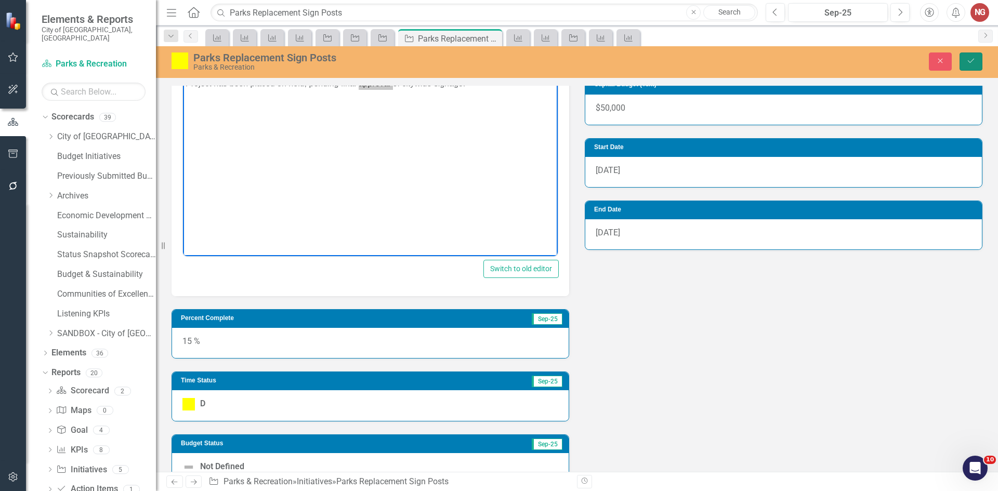
click at [965, 58] on button "Save" at bounding box center [970, 61] width 23 height 18
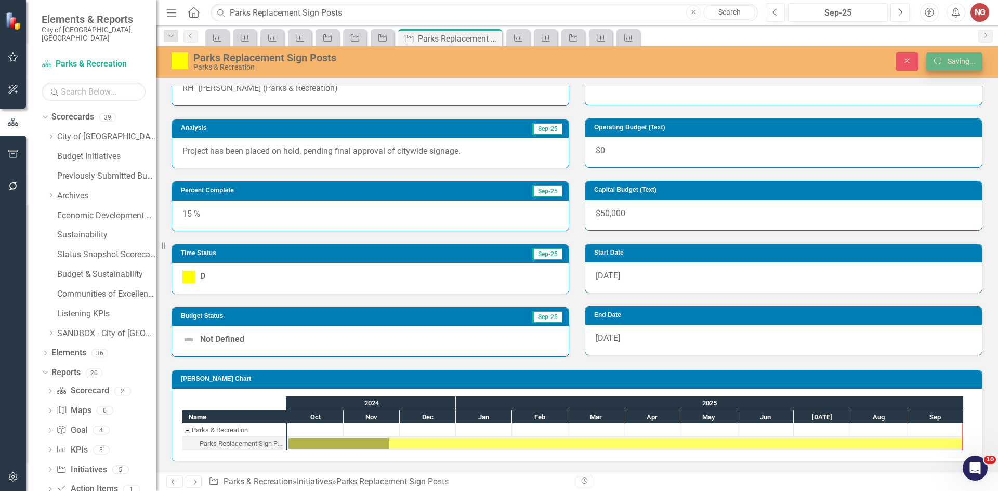
scroll to position [0, 0]
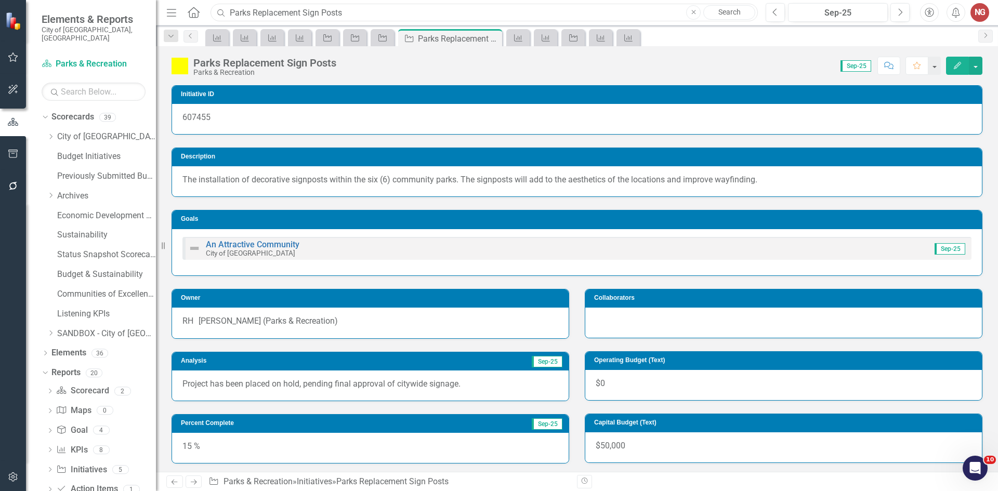
click at [263, 16] on input "Parks Replacement Sign Posts" at bounding box center [483, 13] width 547 height 18
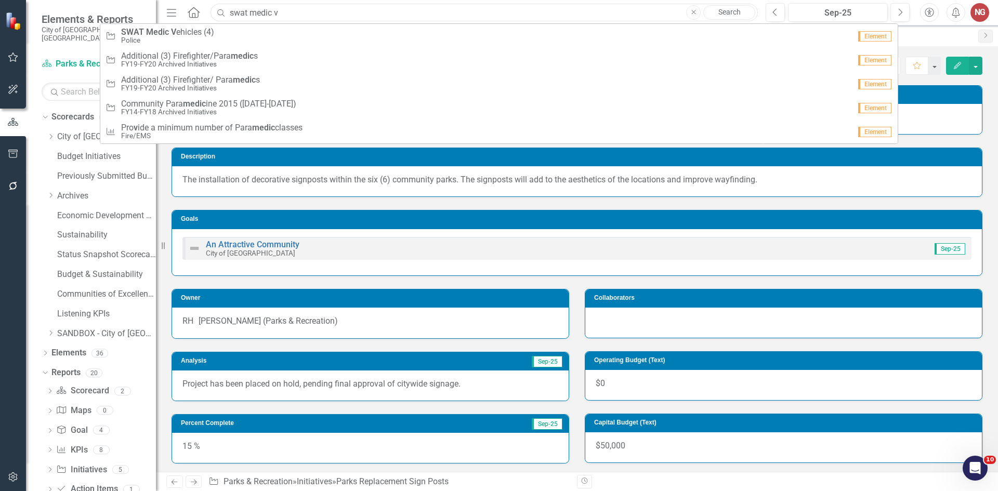
type input "swat medic v"
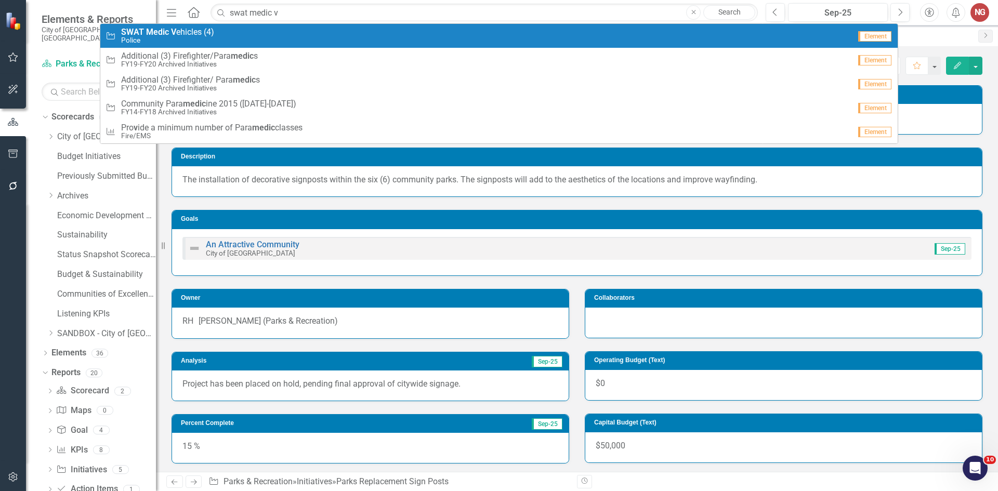
click at [226, 38] on div "Initiative SWAT Medic V ehicles (4) Police" at bounding box center [478, 36] width 745 height 17
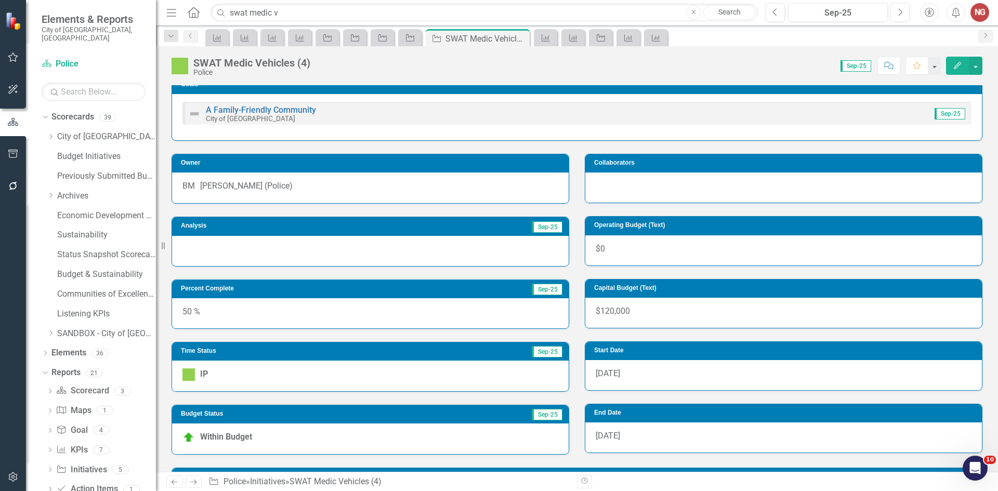
scroll to position [38, 0]
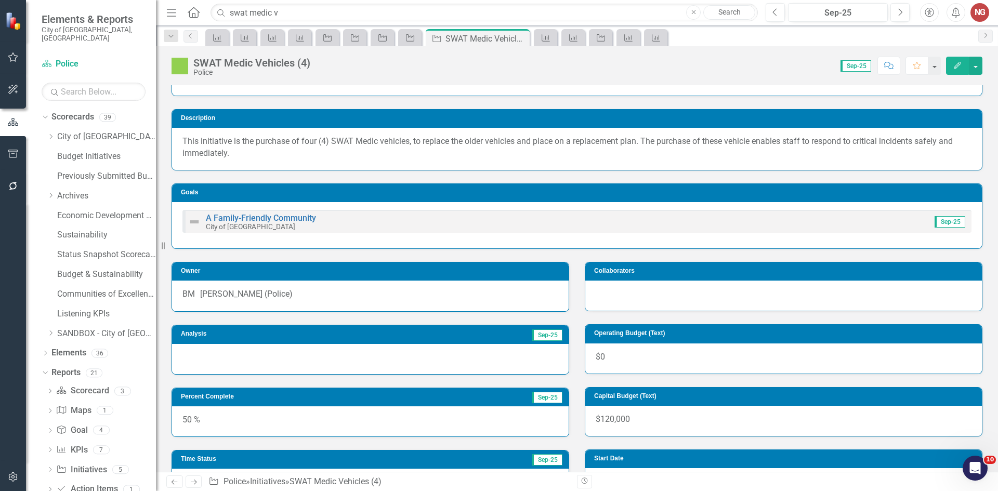
click at [213, 374] on div at bounding box center [370, 359] width 397 height 30
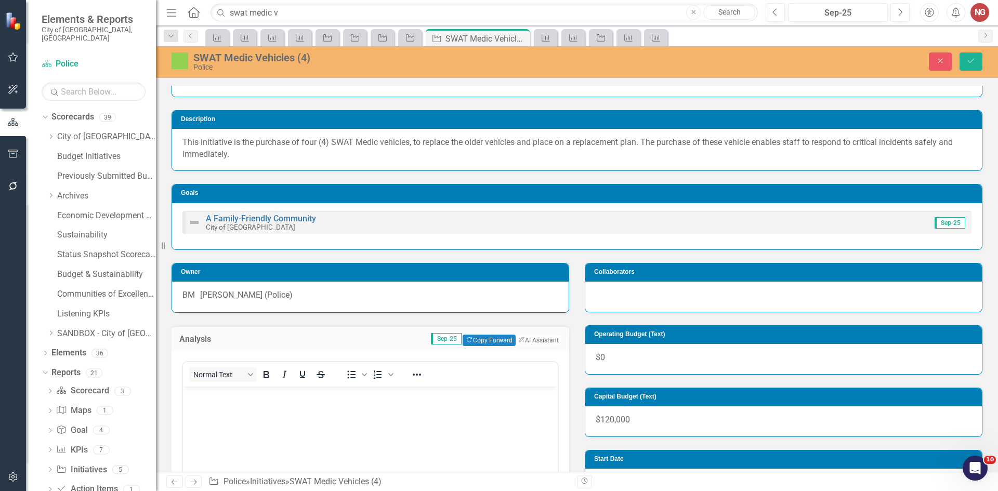
scroll to position [0, 0]
click at [480, 334] on div "Analysis Sep-25 Copy Forward Copy Forward ClearPoint AI AI Assistant" at bounding box center [371, 338] width 398 height 25
click at [474, 340] on button "Copy Forward Copy Forward" at bounding box center [489, 340] width 52 height 11
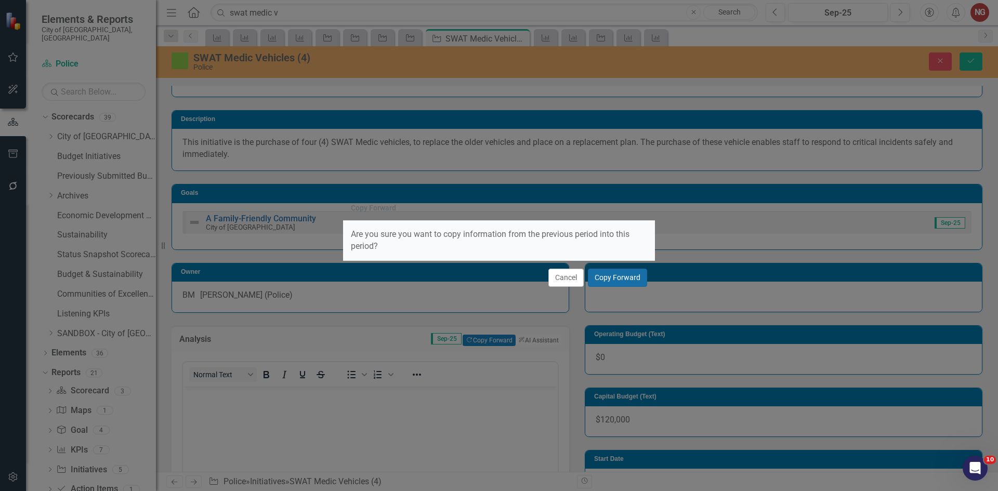
click at [606, 278] on button "Copy Forward" at bounding box center [617, 278] width 59 height 18
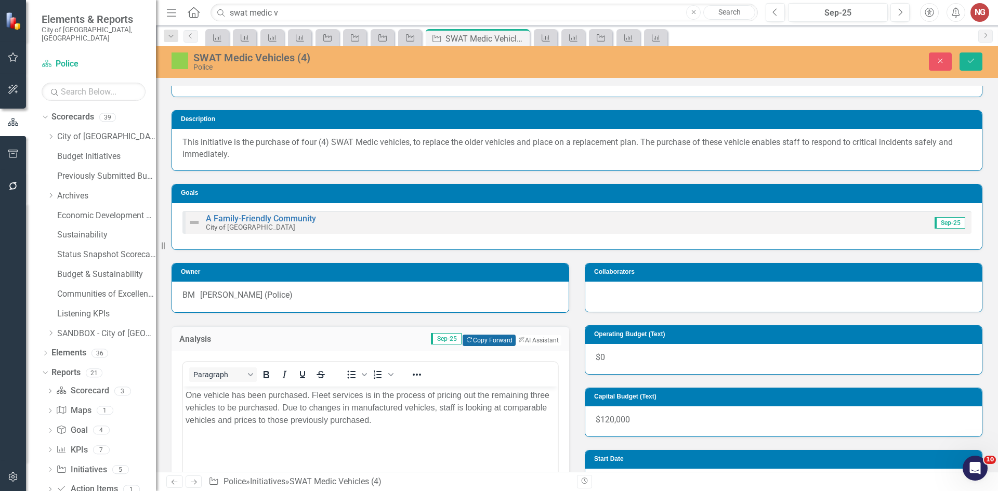
scroll to position [90, 0]
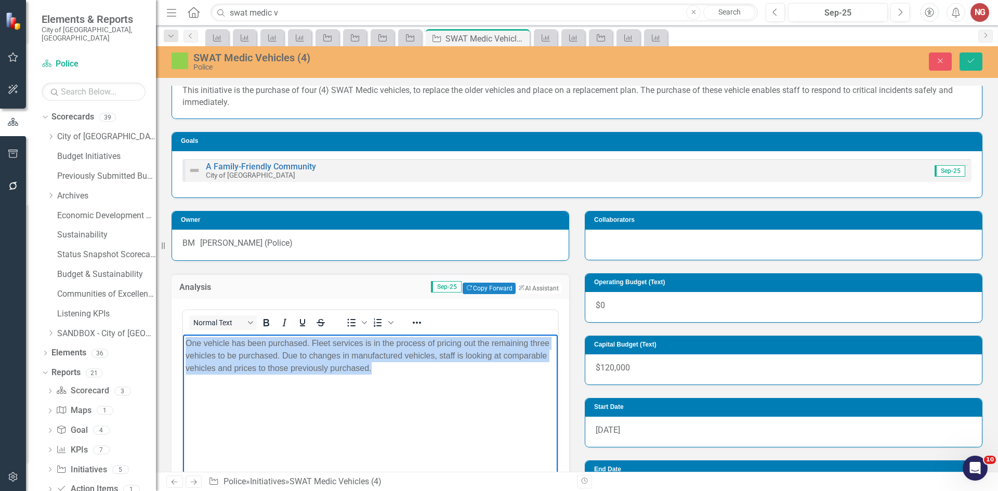
drag, startPoint x: 411, startPoint y: 373, endPoint x: 163, endPoint y: 328, distance: 251.8
click at [183, 335] on html "One vehicle has been purchased. Fleet services is in the process of pricing out…" at bounding box center [370, 413] width 375 height 156
copy p "One vehicle has been purchased. Fleet services is in the process of pricing out…"
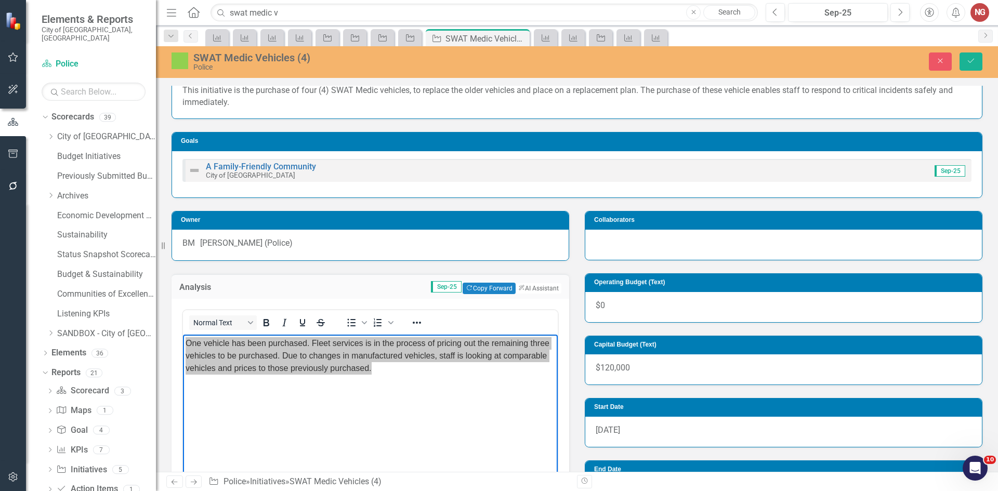
click at [958, 57] on div "Close Save" at bounding box center [822, 61] width 335 height 18
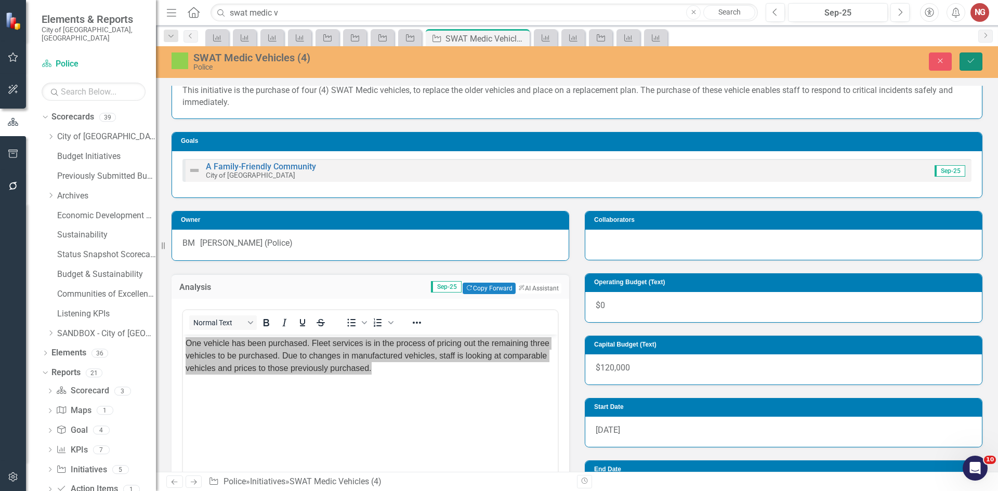
click at [962, 60] on button "Save" at bounding box center [970, 61] width 23 height 18
